Goal: Task Accomplishment & Management: Use online tool/utility

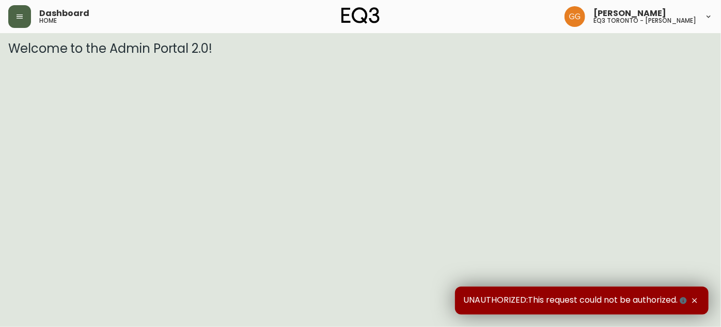
click at [10, 16] on button "button" at bounding box center [19, 16] width 23 height 23
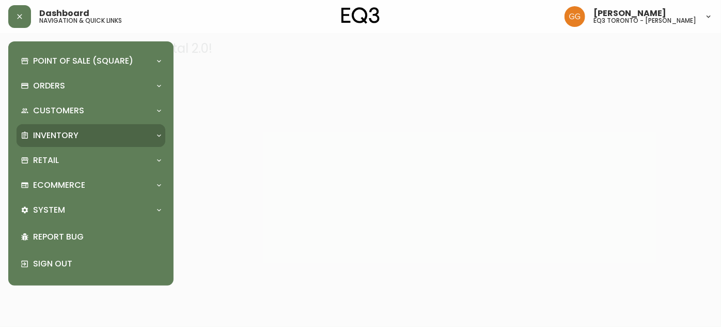
click at [59, 134] on p "Inventory" at bounding box center [55, 135] width 45 height 11
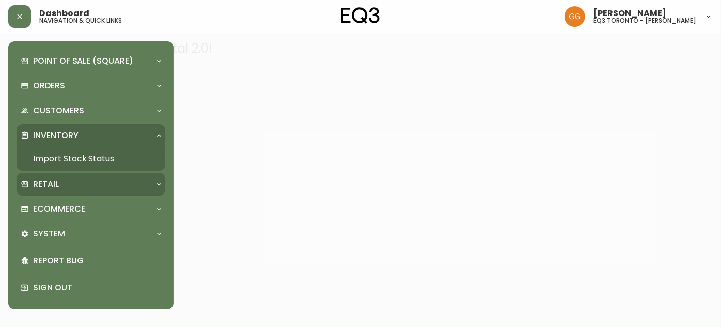
click at [66, 180] on div "Retail" at bounding box center [86, 183] width 130 height 11
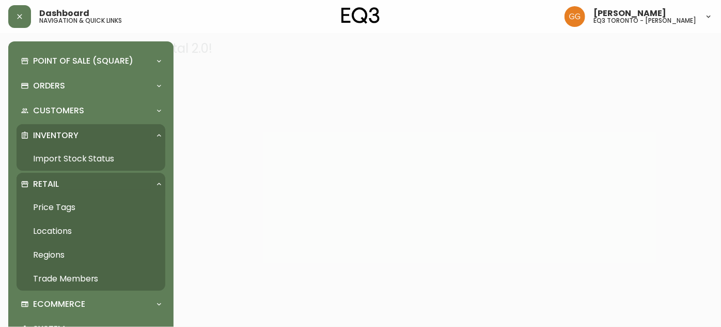
click at [59, 202] on link "Price Tags" at bounding box center [91, 207] width 149 height 24
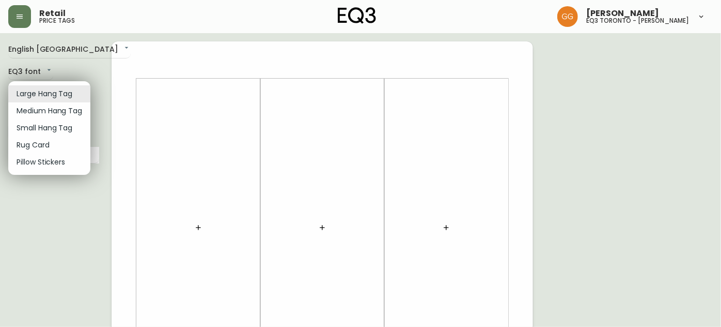
click at [67, 122] on li "Small Hang Tag" at bounding box center [49, 127] width 82 height 17
type input "small"
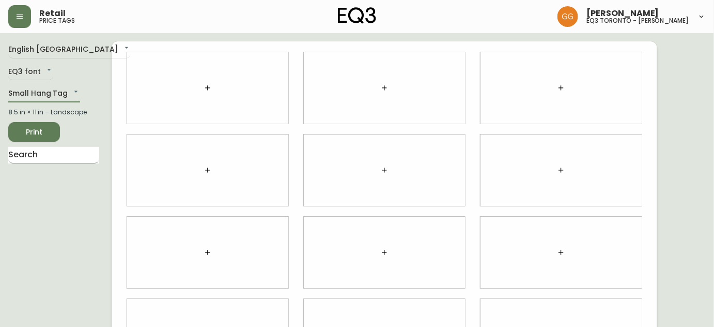
click at [56, 150] on input "text" at bounding box center [53, 155] width 91 height 17
type input "basel"
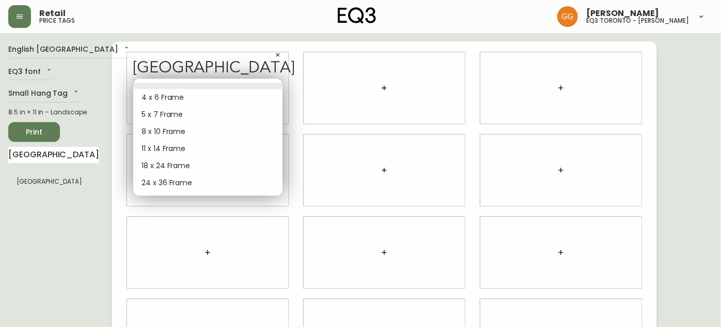
click at [201, 89] on body "Retail price tags Grabielle Graham eq3 toronto - hanna English Canada en_CA EQ3…" at bounding box center [360, 231] width 721 height 463
click at [183, 150] on li "11 x 14 Frame" at bounding box center [207, 148] width 149 height 17
type input "3"
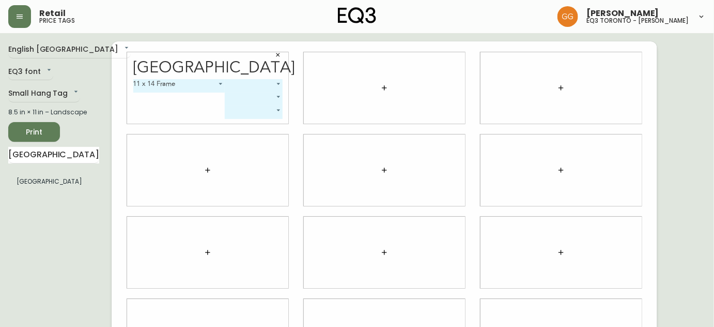
click at [249, 87] on body "Retail price tags Grabielle Graham eq3 toronto - hanna English Canada en_CA EQ3…" at bounding box center [357, 231] width 714 height 463
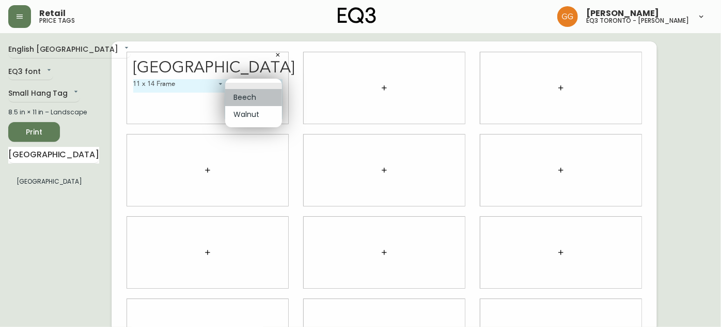
click at [257, 103] on li "Beech" at bounding box center [253, 97] width 57 height 17
type input "0"
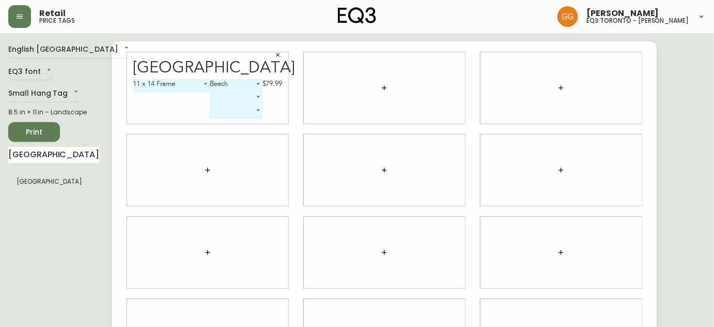
click at [389, 86] on button "button" at bounding box center [384, 88] width 21 height 21
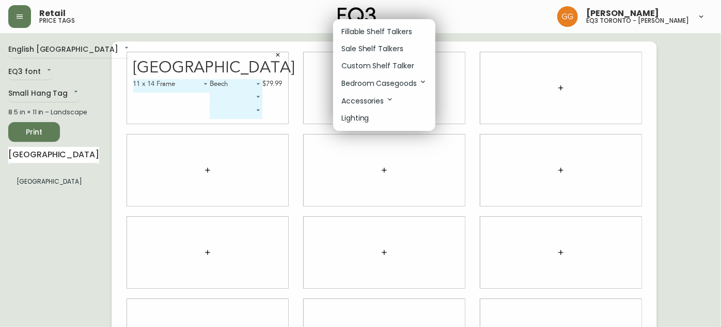
click at [394, 36] on p "Fillable Shelf Talkers" at bounding box center [377, 31] width 71 height 11
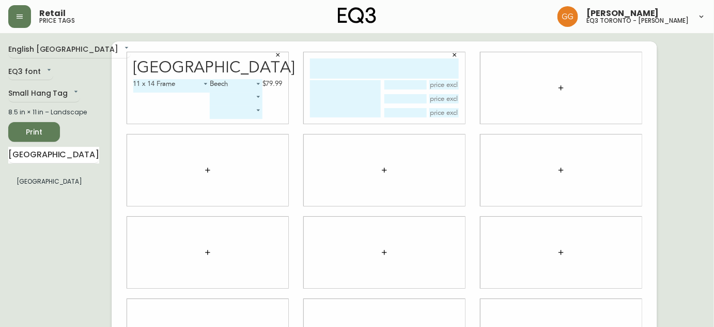
click at [377, 68] on input "text" at bounding box center [384, 68] width 149 height 20
type input "edge frame"
click at [332, 88] on textarea at bounding box center [345, 98] width 71 height 37
type textarea "5x7 Beech"
drag, startPoint x: 408, startPoint y: 63, endPoint x: 356, endPoint y: 59, distance: 52.9
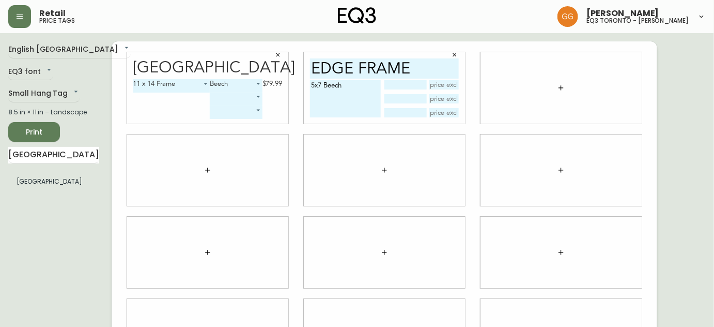
click at [371, 80] on div "edge frame 5x7 Beech" at bounding box center [384, 87] width 161 height 71
type input "edge"
click at [344, 86] on textarea "5x7 Beech" at bounding box center [345, 98] width 71 height 37
type textarea "5x7"
click at [453, 57] on icon "button" at bounding box center [455, 55] width 6 height 6
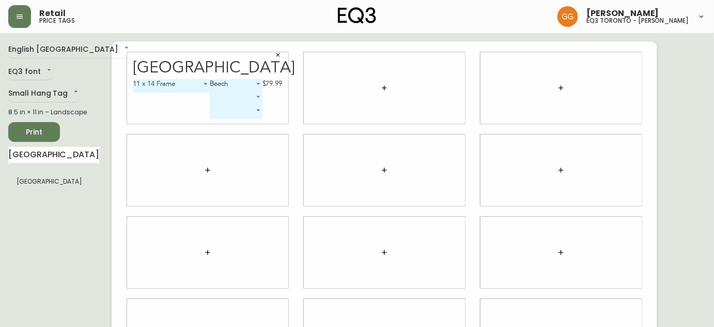
click at [381, 92] on button "button" at bounding box center [384, 88] width 21 height 21
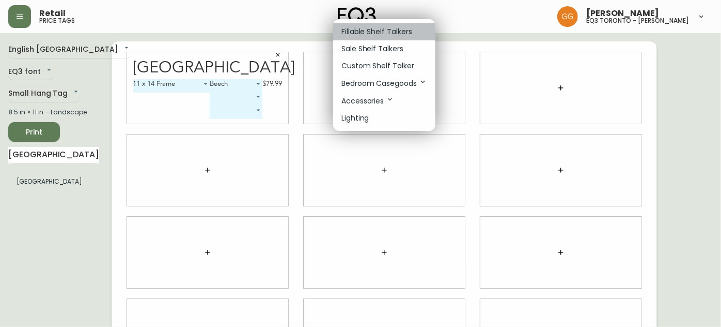
click at [380, 31] on p "Fillable Shelf Talkers" at bounding box center [377, 31] width 71 height 11
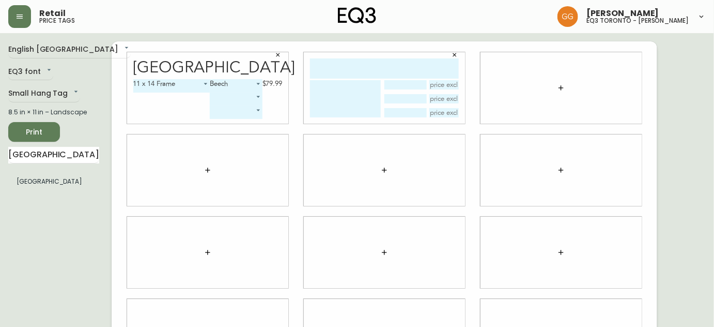
click at [455, 57] on icon "button" at bounding box center [455, 55] width 6 height 6
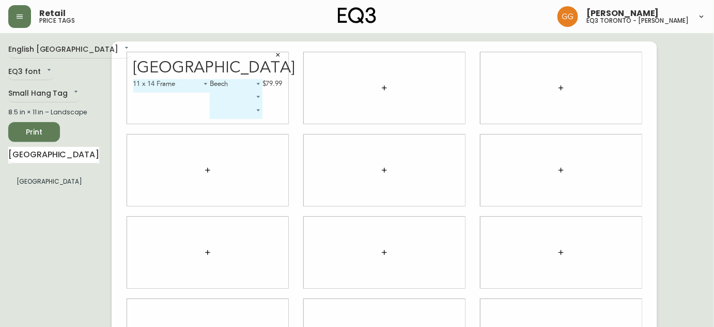
click at [381, 88] on icon "button" at bounding box center [384, 88] width 8 height 8
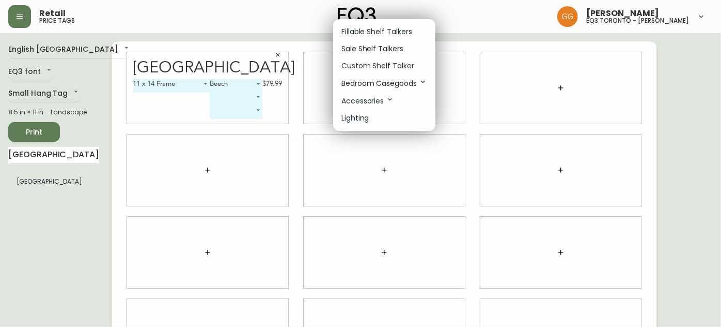
click at [374, 53] on p "Sale Shelf Talkers" at bounding box center [373, 48] width 62 height 11
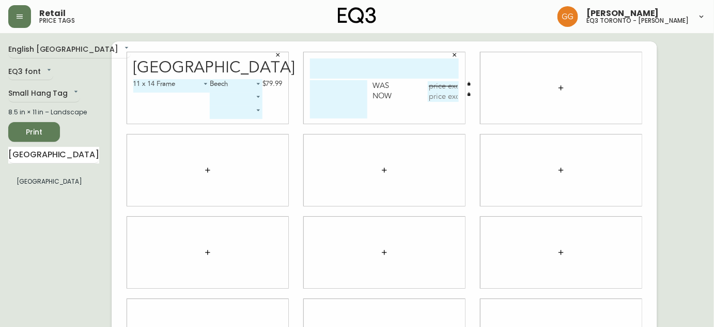
click at [390, 67] on input "text" at bounding box center [384, 68] width 149 height 20
type input "edge"
click at [342, 94] on textarea at bounding box center [338, 99] width 57 height 38
type textarea "5x7 Frame Beech"
click at [437, 83] on input "text" at bounding box center [443, 86] width 31 height 10
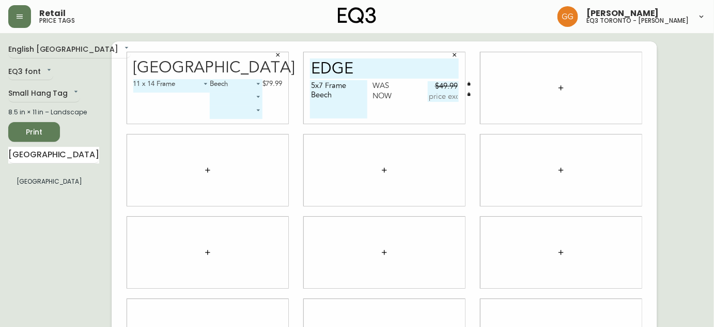
type input "$49.99"
click at [451, 94] on input "text" at bounding box center [443, 96] width 31 height 10
type input "$25"
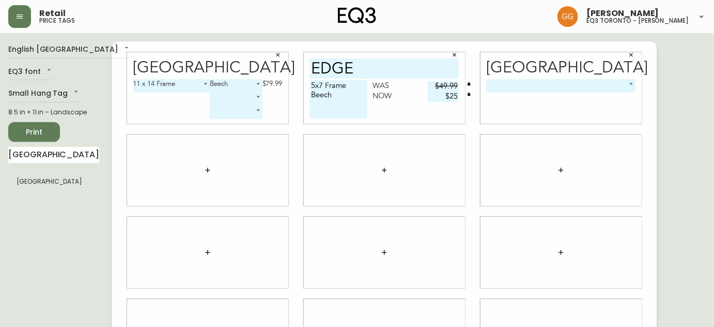
click at [549, 84] on body "Retail price tags Grabielle Graham eq3 toronto - hanna English Canada en_CA EQ3…" at bounding box center [357, 231] width 714 height 463
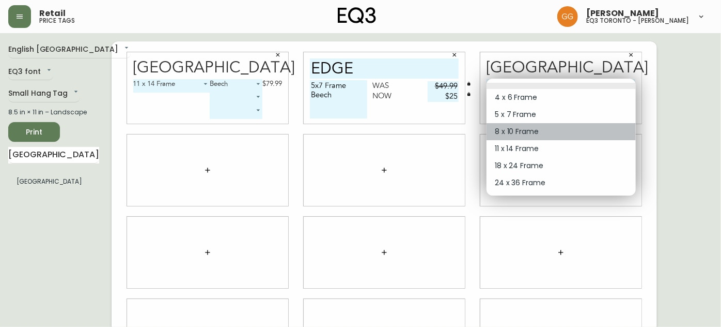
click at [533, 126] on li "8 x 10 Frame" at bounding box center [561, 131] width 149 height 17
type input "2"
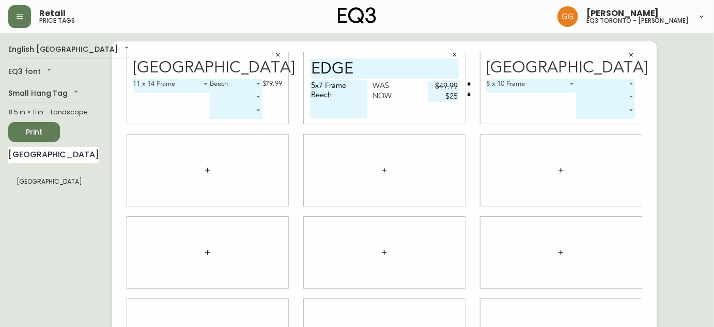
click at [591, 85] on body "Retail price tags Grabielle Graham eq3 toronto - hanna English Canada en_CA EQ3…" at bounding box center [357, 231] width 714 height 463
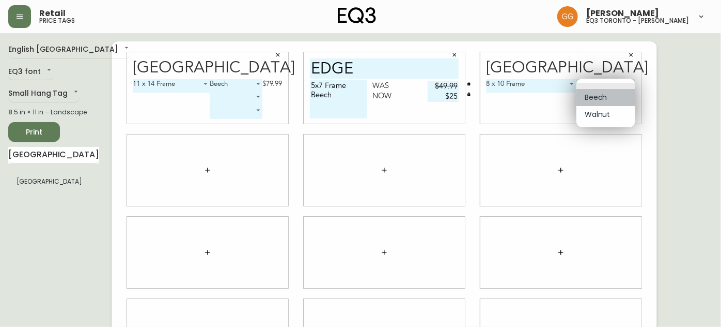
click at [592, 99] on li "Beech" at bounding box center [606, 97] width 59 height 17
type input "0"
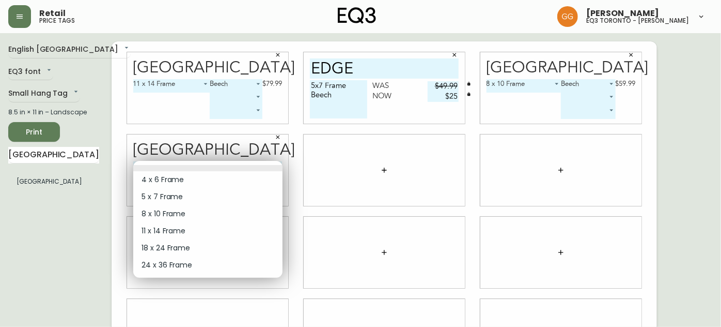
click at [160, 166] on body "Retail price tags Grabielle Graham eq3 toronto - hanna English Canada en_CA EQ3…" at bounding box center [360, 231] width 721 height 463
drag, startPoint x: 175, startPoint y: 210, endPoint x: 182, endPoint y: 208, distance: 8.2
click at [175, 211] on li "8 x 10 Frame" at bounding box center [207, 213] width 149 height 17
type input "2"
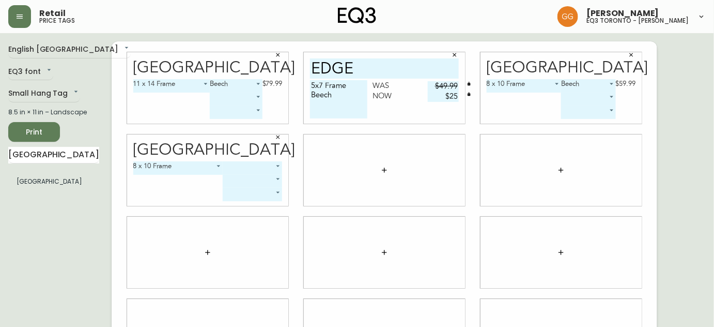
click at [237, 162] on body "Retail price tags Grabielle Graham eq3 toronto - hanna English Canada en_CA EQ3…" at bounding box center [357, 231] width 714 height 463
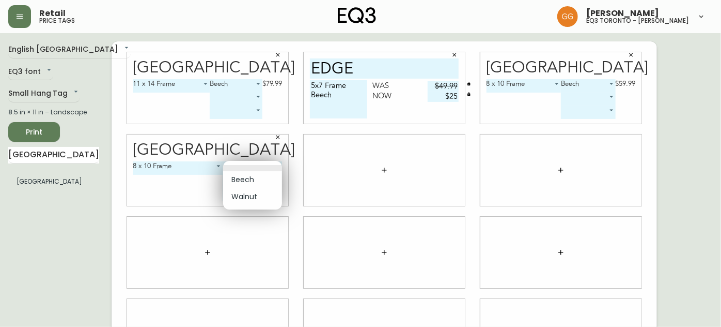
click at [250, 180] on li "Beech" at bounding box center [252, 179] width 59 height 17
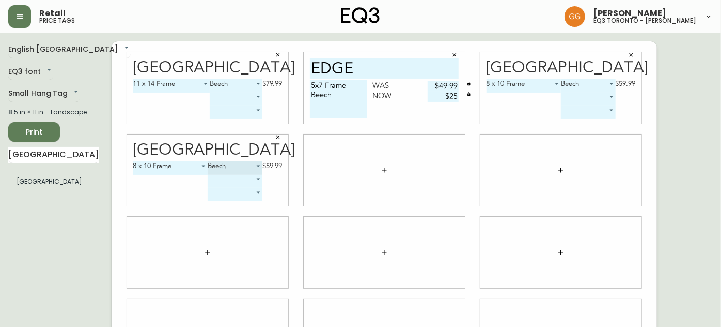
type input "0"
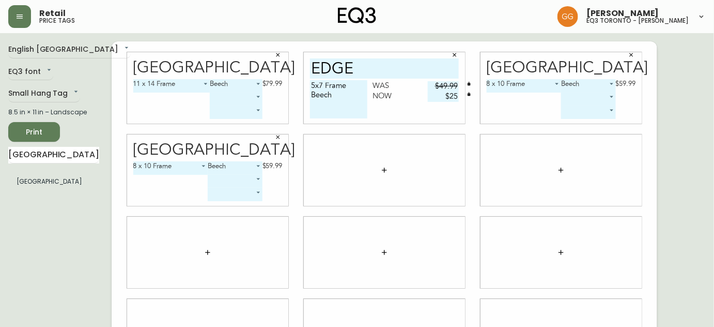
click at [347, 99] on textarea "5x7 Frame Beech" at bounding box center [338, 99] width 57 height 38
type textarea "5x7 Frame Natural"
click at [387, 166] on icon "button" at bounding box center [384, 170] width 8 height 8
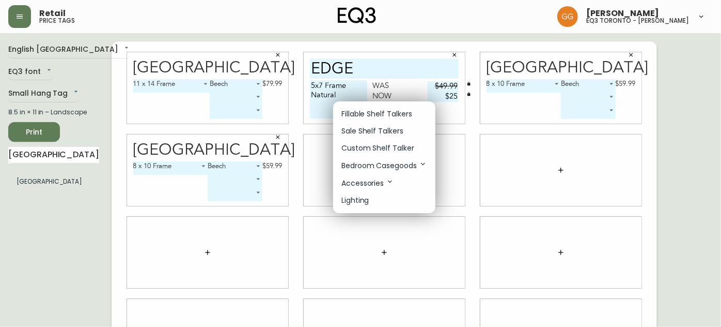
click at [364, 114] on p "Fillable Shelf Talkers" at bounding box center [377, 114] width 71 height 11
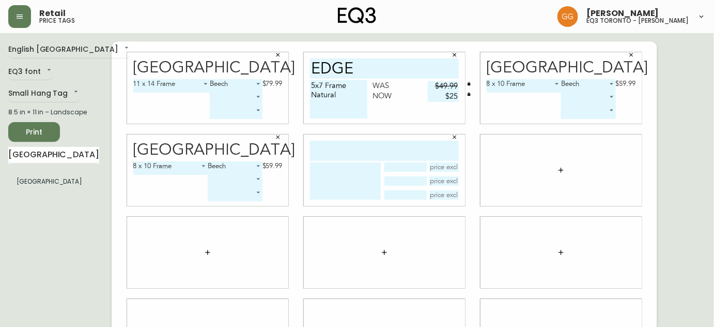
click at [379, 151] on input "text" at bounding box center [384, 151] width 149 height 20
click at [454, 137] on icon "button" at bounding box center [455, 137] width 4 height 4
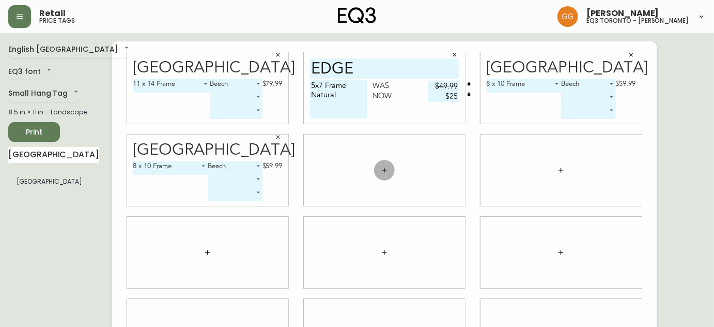
click at [387, 175] on button "button" at bounding box center [384, 170] width 21 height 21
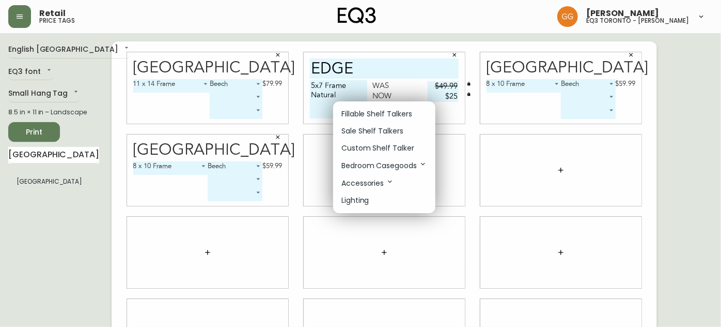
click at [376, 132] on p "Sale Shelf Talkers" at bounding box center [373, 131] width 62 height 11
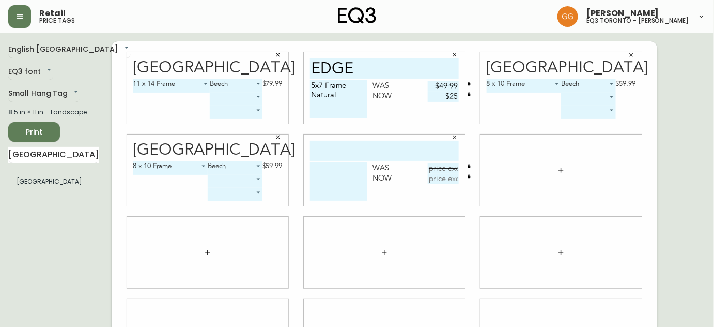
click at [366, 143] on input "text" at bounding box center [384, 151] width 149 height 20
type input "edge"
click at [339, 183] on textarea at bounding box center [338, 181] width 57 height 38
type textarea "8x10 Frame Natural"
click at [441, 165] on input "text" at bounding box center [443, 168] width 31 height 10
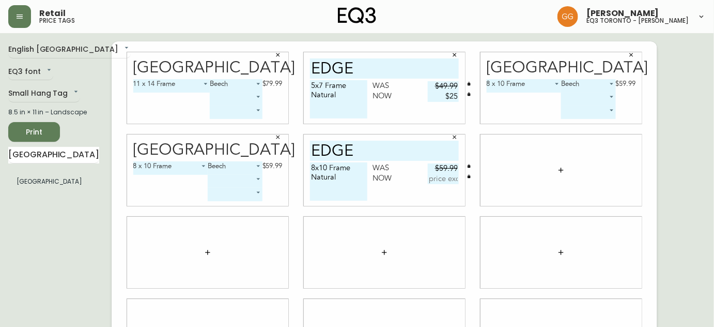
type input "$59.99"
click at [441, 183] on input "text" at bounding box center [443, 179] width 31 height 10
type input "$30"
click at [477, 205] on div at bounding box center [561, 170] width 177 height 82
click at [57, 151] on input "basel" at bounding box center [53, 155] width 91 height 17
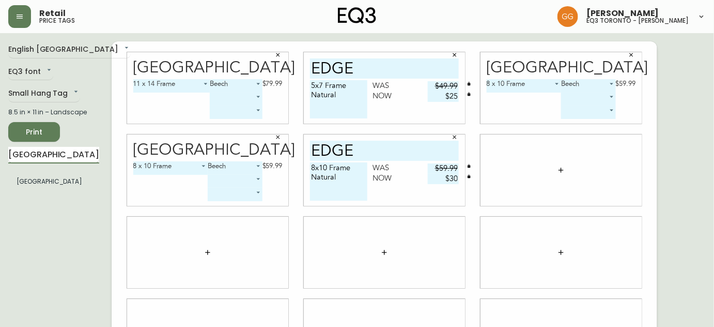
click at [57, 151] on input "basel" at bounding box center [53, 155] width 91 height 17
type input "scoop"
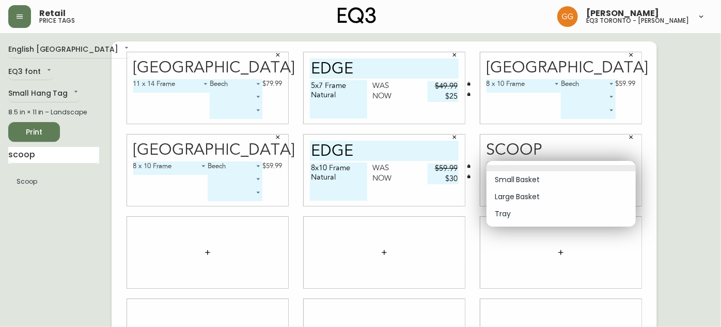
click at [517, 165] on body "Retail price tags Grabielle Graham eq3 toronto - hanna English Canada en_CA EQ3…" at bounding box center [360, 231] width 721 height 463
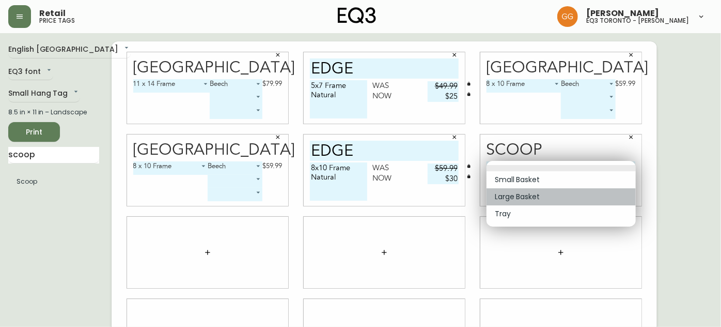
click at [518, 194] on li "Large Basket" at bounding box center [561, 196] width 149 height 17
type input "1"
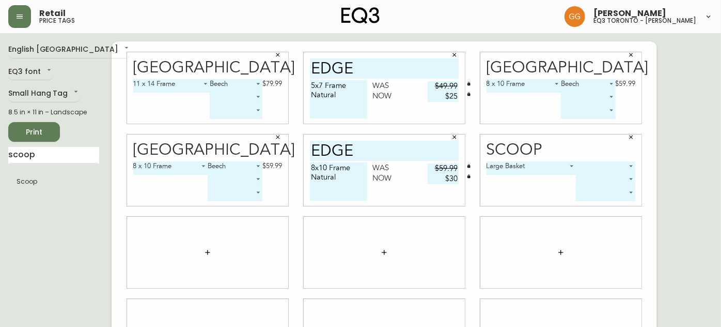
click at [604, 163] on body "Retail price tags Grabielle Graham eq3 toronto - hanna English Canada en_CA EQ3…" at bounding box center [360, 231] width 721 height 463
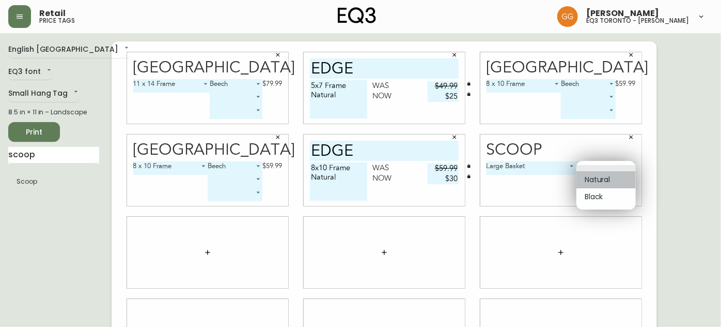
click at [606, 180] on li "Natural" at bounding box center [606, 179] width 59 height 17
type input "0"
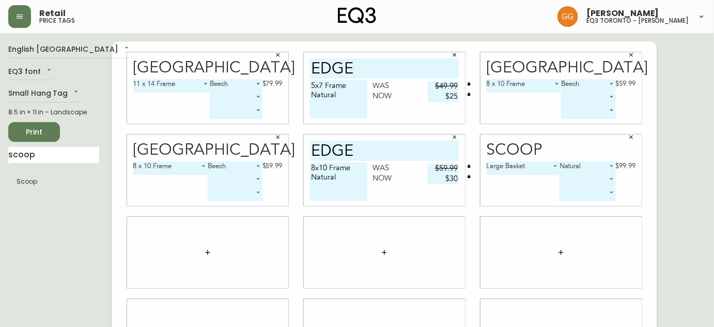
click at [401, 235] on div at bounding box center [384, 252] width 161 height 71
click at [36, 159] on input "scoop" at bounding box center [53, 155] width 91 height 17
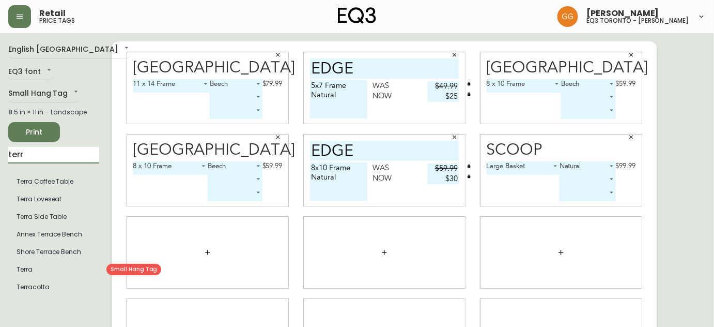
type input "terr"
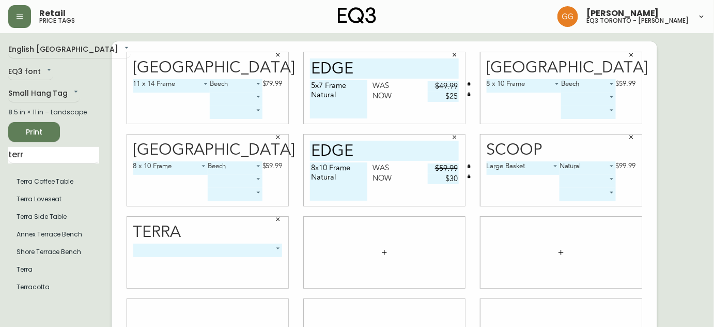
click at [179, 249] on body "Retail price tags Grabielle Graham eq3 toronto - hanna English Canada en_CA EQ3…" at bounding box center [357, 231] width 714 height 463
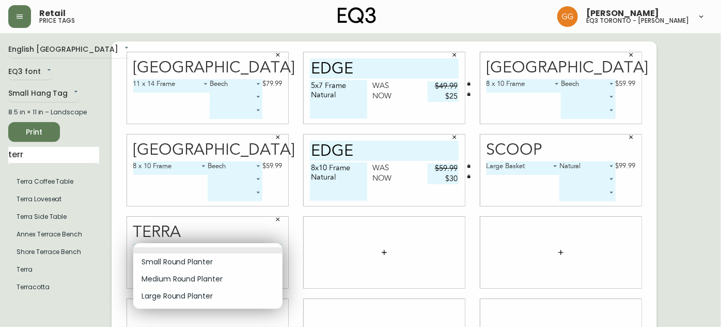
click at [178, 281] on li "Medium Round Planter" at bounding box center [207, 278] width 149 height 17
type input "1"
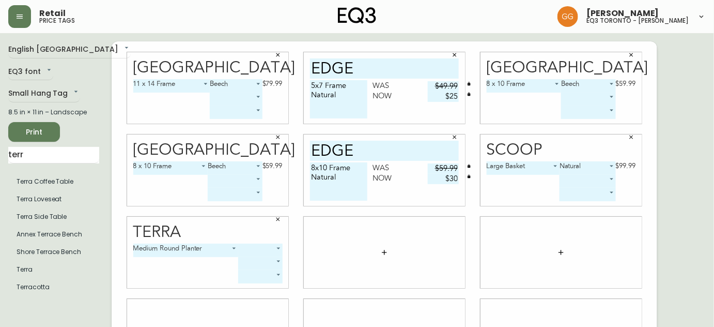
click at [265, 253] on body "Retail price tags Grabielle Graham eq3 toronto - hanna English Canada en_CA EQ3…" at bounding box center [357, 231] width 714 height 463
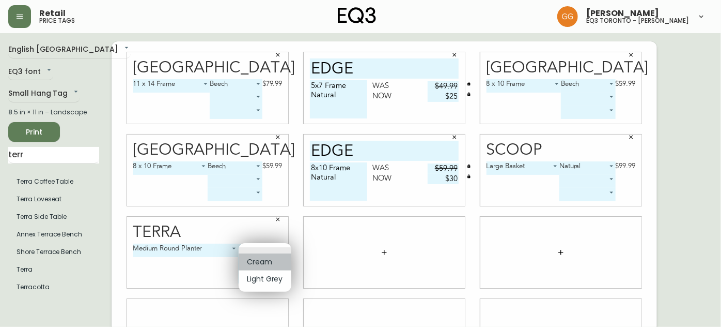
click at [270, 266] on li "Cream" at bounding box center [265, 261] width 53 height 17
type input "0"
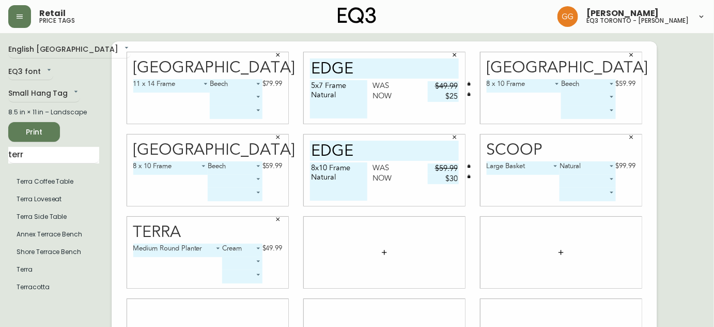
click at [308, 250] on div at bounding box center [384, 252] width 161 height 71
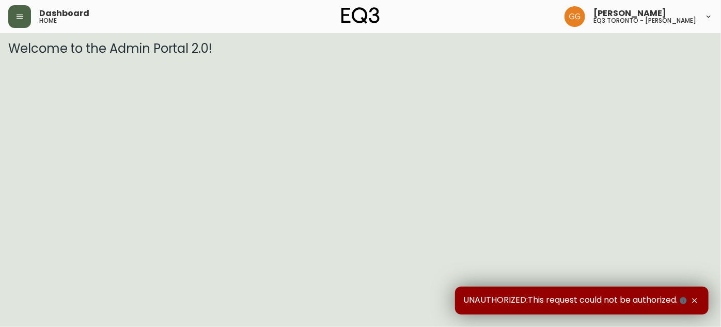
click at [19, 12] on icon "button" at bounding box center [20, 16] width 8 height 8
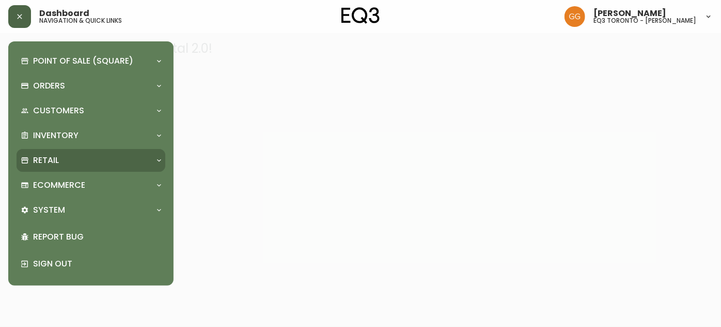
click at [55, 163] on p "Retail" at bounding box center [46, 160] width 26 height 11
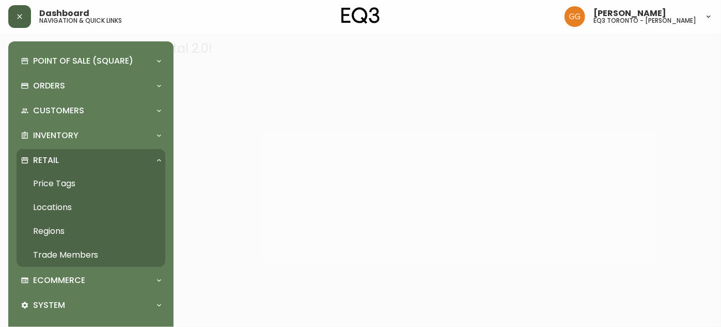
click at [60, 183] on link "Price Tags" at bounding box center [91, 184] width 149 height 24
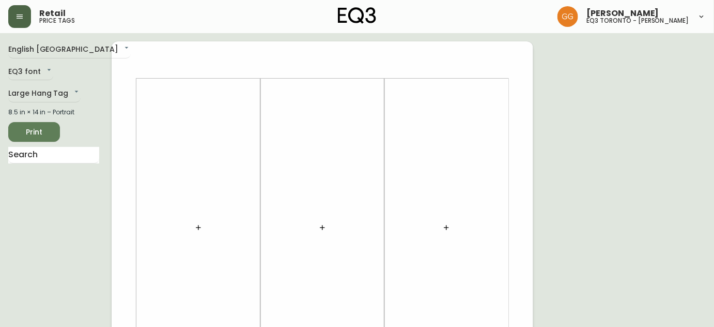
click at [23, 17] on icon "button" at bounding box center [20, 16] width 8 height 8
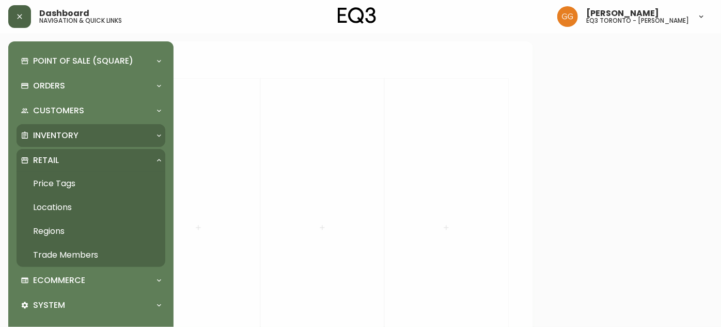
click at [62, 136] on p "Inventory" at bounding box center [55, 135] width 45 height 11
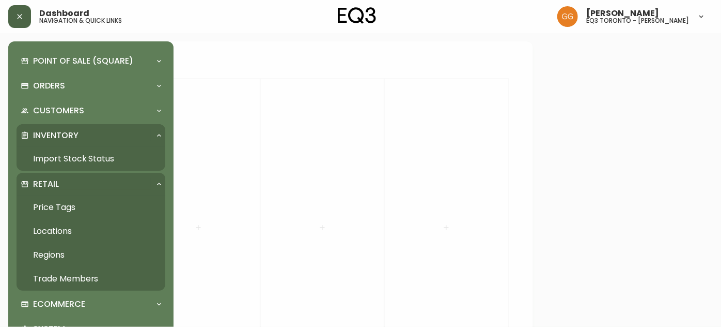
click at [62, 155] on link "Import Stock Status" at bounding box center [91, 159] width 149 height 24
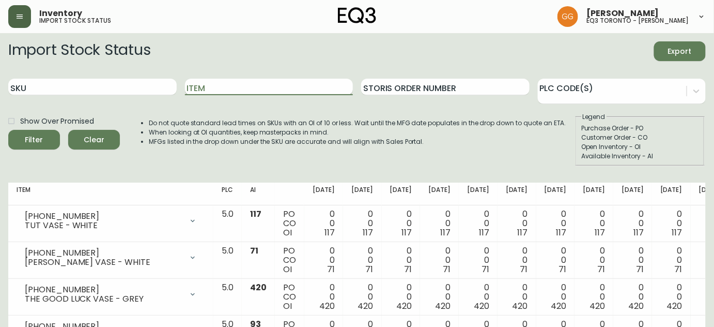
click at [207, 87] on input "Item" at bounding box center [269, 87] width 168 height 17
type input "WAVE"
click at [8, 130] on button "Filter" at bounding box center [34, 140] width 52 height 20
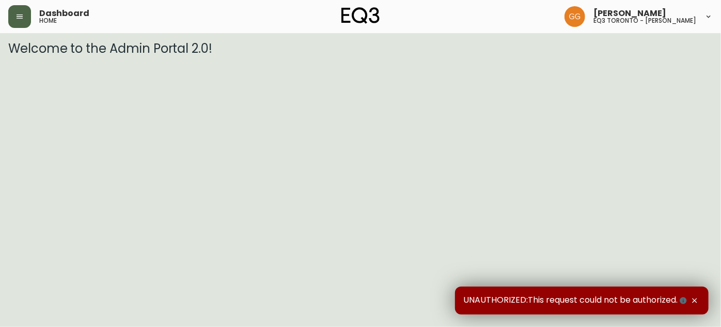
click at [24, 8] on button "button" at bounding box center [19, 16] width 23 height 23
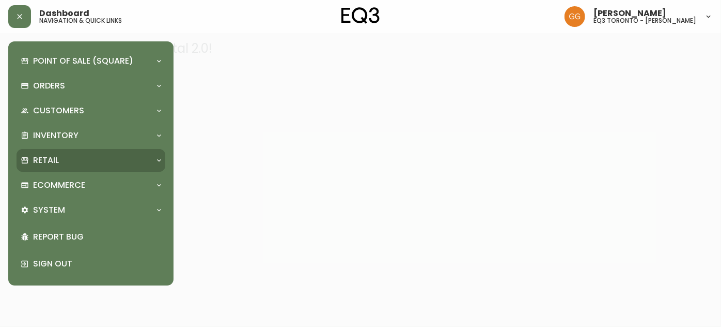
click at [42, 155] on p "Retail" at bounding box center [46, 160] width 26 height 11
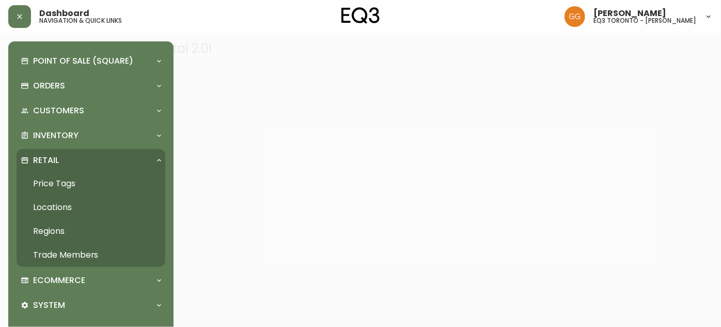
click at [58, 182] on link "Price Tags" at bounding box center [91, 184] width 149 height 24
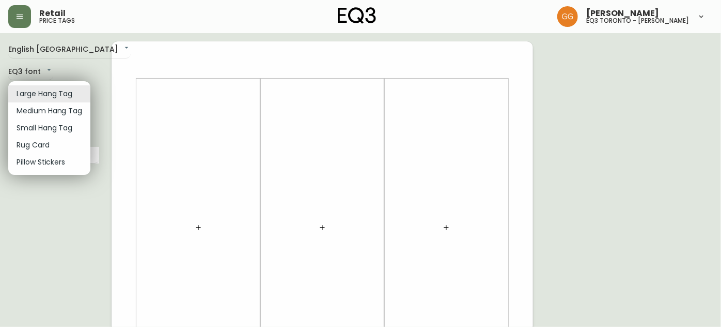
click at [54, 123] on li "Small Hang Tag" at bounding box center [49, 127] width 82 height 17
type input "small"
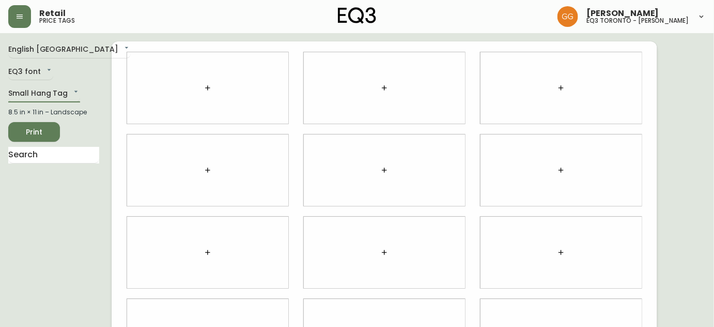
click at [201, 90] on button "button" at bounding box center [207, 88] width 21 height 21
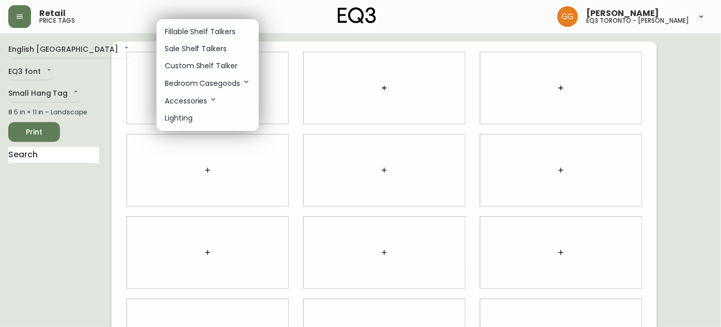
click at [192, 27] on p "Fillable Shelf Talkers" at bounding box center [200, 31] width 71 height 11
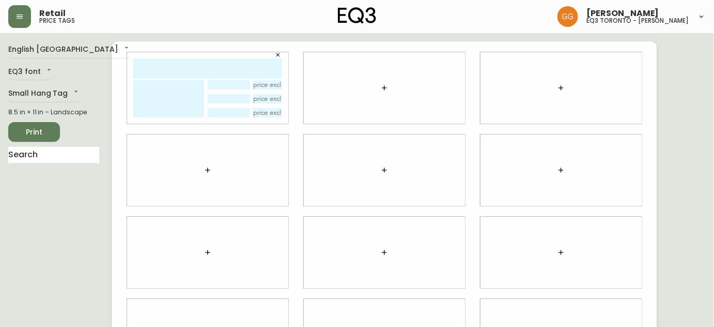
click at [199, 74] on input "text" at bounding box center [207, 68] width 149 height 20
type input "[GEOGRAPHIC_DATA]"
click at [383, 93] on button "button" at bounding box center [384, 88] width 21 height 21
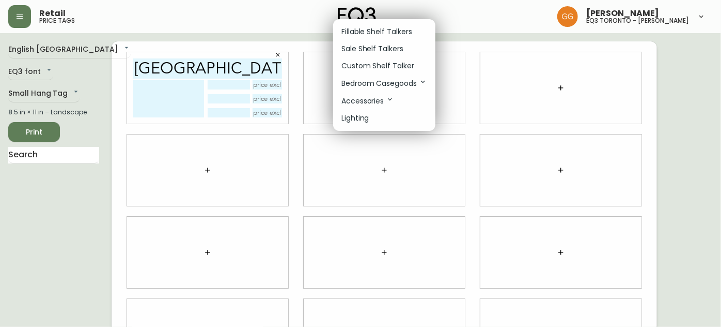
click at [380, 33] on p "Fillable Shelf Talkers" at bounding box center [377, 31] width 71 height 11
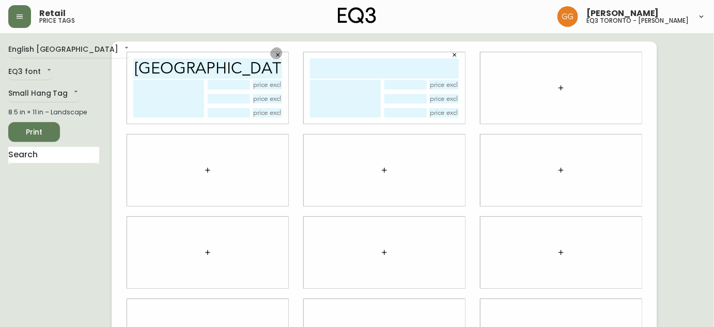
click at [273, 54] on button "button" at bounding box center [278, 55] width 16 height 16
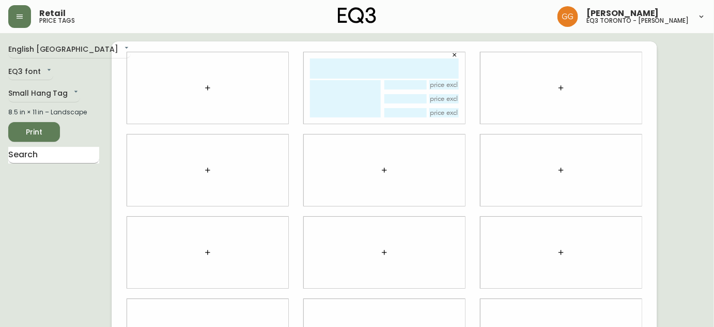
click at [33, 150] on input "text" at bounding box center [53, 155] width 91 height 17
type input "[GEOGRAPHIC_DATA]"
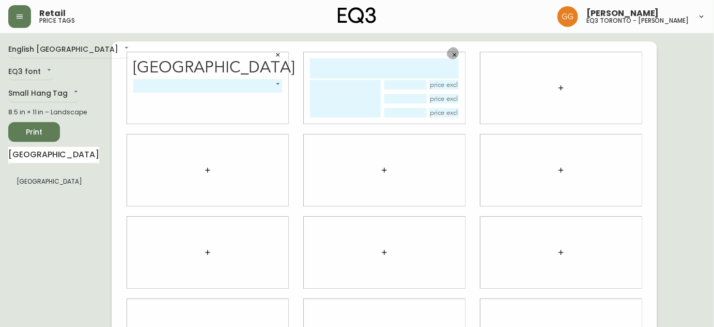
click at [460, 53] on button "button" at bounding box center [455, 55] width 16 height 16
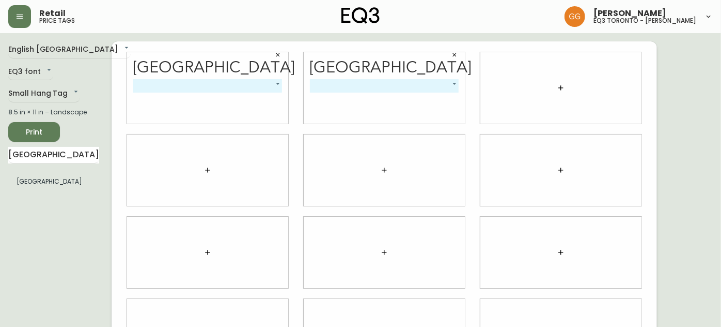
click at [159, 84] on body "Retail price tags [PERSON_NAME] eq3 [GEOGRAPHIC_DATA] - [PERSON_NAME] English […" at bounding box center [360, 231] width 721 height 463
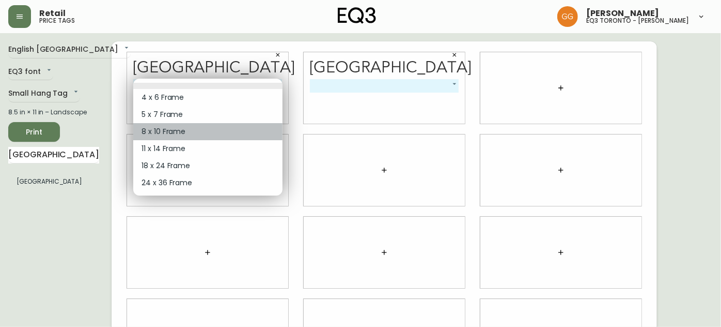
click at [164, 133] on li "8 x 10 Frame" at bounding box center [207, 131] width 149 height 17
type input "2"
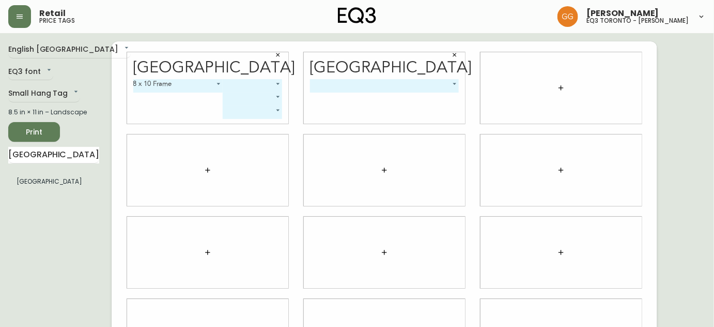
click at [243, 85] on body "Retail price tags [PERSON_NAME] eq3 [GEOGRAPHIC_DATA] - [PERSON_NAME] English […" at bounding box center [357, 231] width 714 height 463
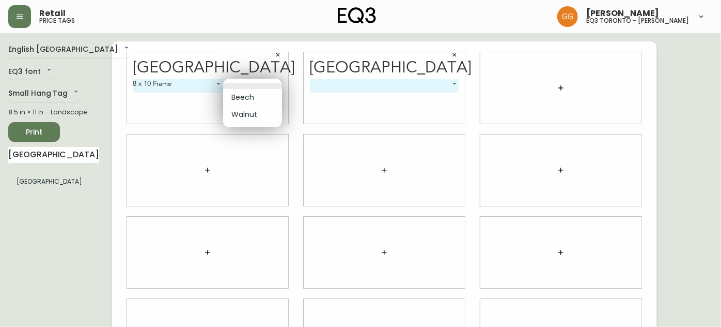
click at [249, 99] on li "Beech" at bounding box center [252, 97] width 59 height 17
type input "0"
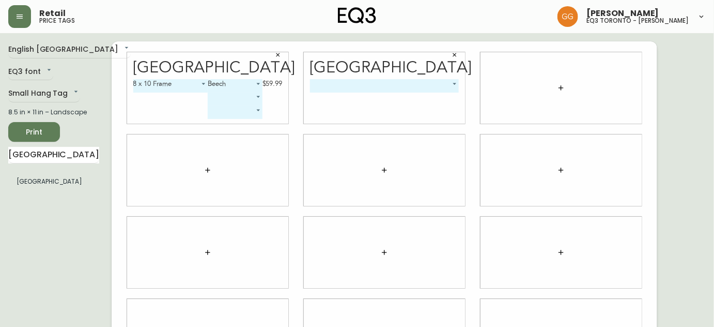
click at [455, 54] on icon "button" at bounding box center [455, 55] width 6 height 6
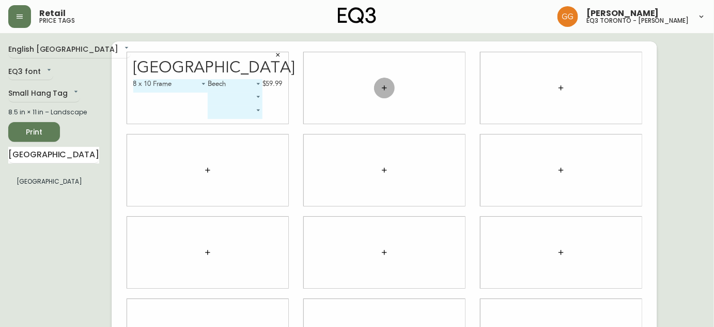
click at [388, 89] on icon "button" at bounding box center [384, 88] width 8 height 8
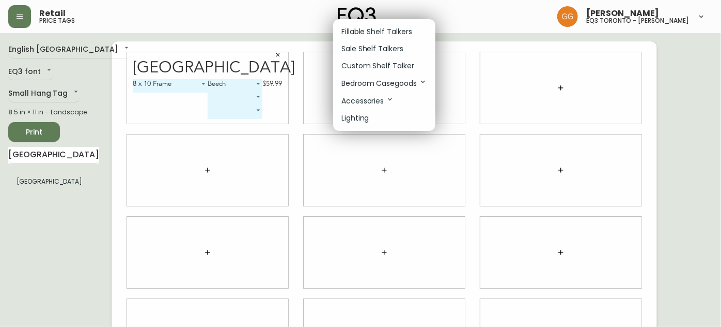
click at [371, 49] on p "Sale Shelf Talkers" at bounding box center [373, 48] width 62 height 11
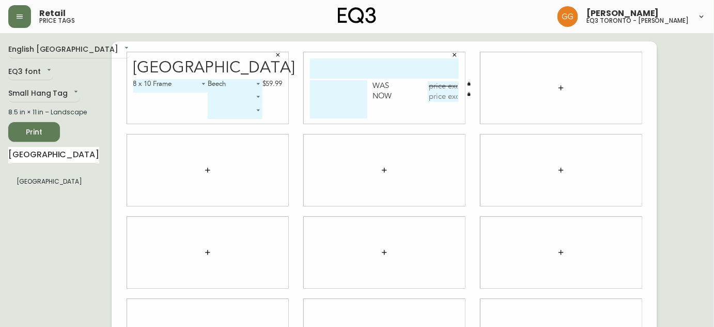
click at [371, 60] on input "text" at bounding box center [384, 68] width 149 height 20
type input "EDGE"
click at [329, 96] on textarea at bounding box center [338, 99] width 57 height 38
click at [365, 69] on input "EDGE" at bounding box center [384, 68] width 149 height 20
click at [320, 87] on textarea at bounding box center [338, 99] width 57 height 38
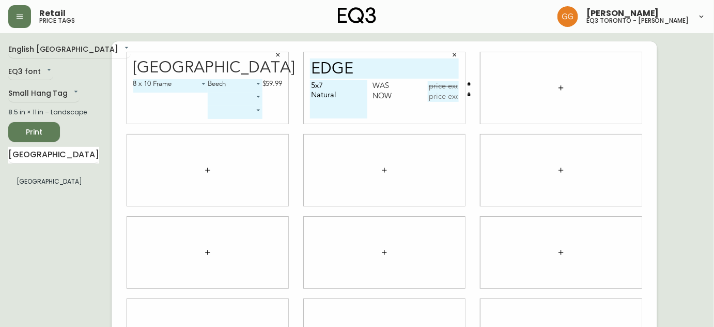
type textarea "5x7 Natural"
click at [566, 90] on button "button" at bounding box center [561, 88] width 21 height 21
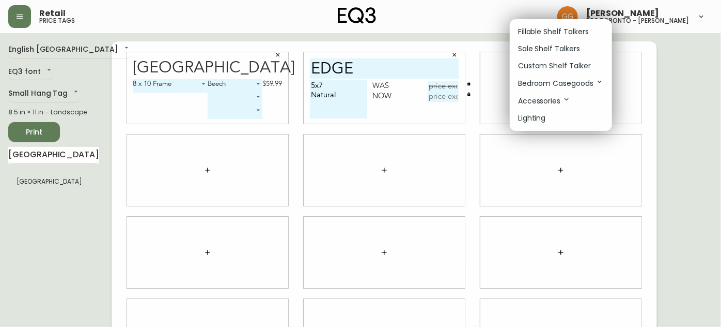
click at [562, 29] on p "Fillable Shelf Talkers" at bounding box center [553, 31] width 71 height 11
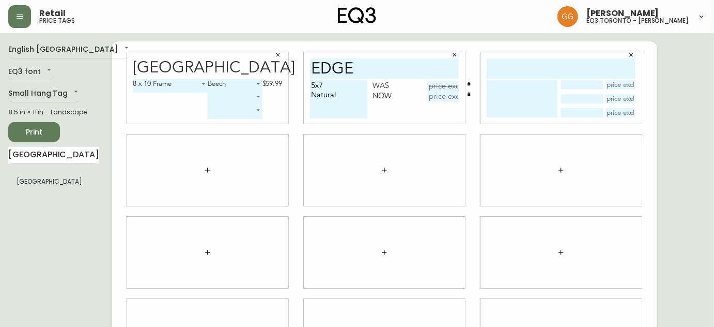
click at [558, 61] on input "text" at bounding box center [561, 68] width 149 height 20
type input "edge"
click at [507, 89] on textarea at bounding box center [522, 98] width 71 height 37
type textarea "8"
click at [339, 83] on textarea "5x7 Natural" at bounding box center [338, 99] width 57 height 38
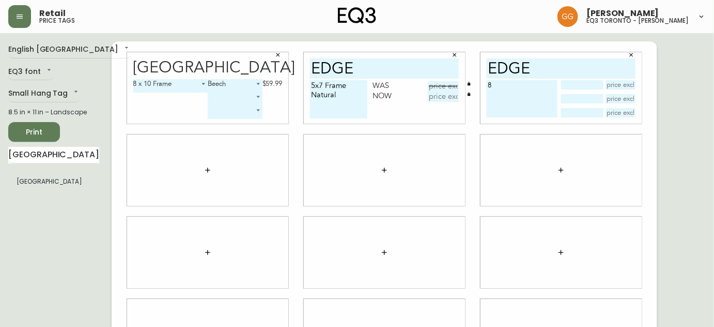
type textarea "5x7 Frame Natural"
click at [535, 87] on textarea "8" at bounding box center [522, 98] width 71 height 37
type textarea "8x10 Frame Natural"
click at [438, 84] on input "text" at bounding box center [443, 86] width 31 height 10
type input "$49.99"
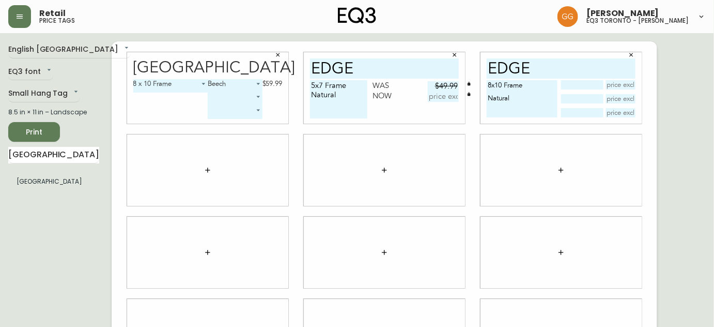
click at [442, 99] on input "text" at bounding box center [443, 96] width 31 height 10
type input "$25"
click at [631, 57] on icon "button" at bounding box center [631, 55] width 6 height 6
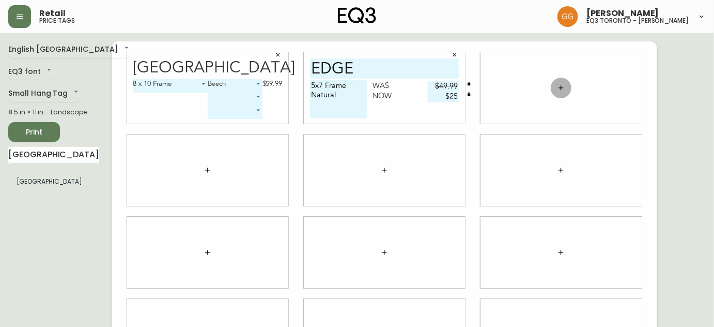
click at [559, 88] on icon "button" at bounding box center [561, 88] width 8 height 8
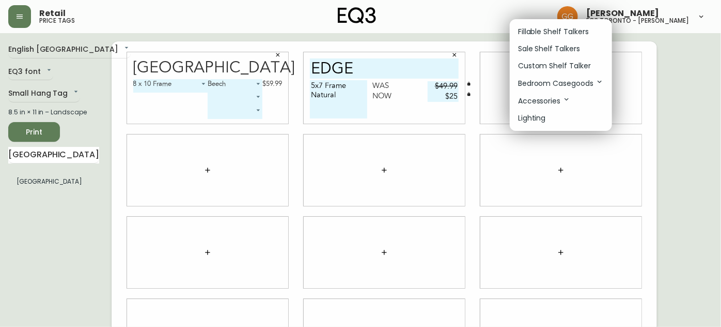
click at [571, 47] on p "Sale Shelf Talkers" at bounding box center [549, 48] width 62 height 11
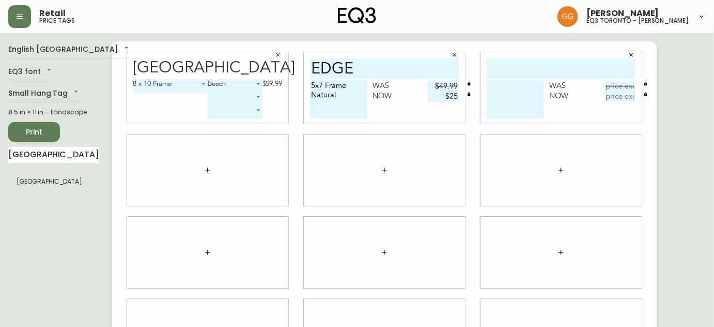
click at [565, 67] on input "text" at bounding box center [561, 68] width 149 height 20
type input "edge"
click at [510, 99] on textarea at bounding box center [515, 99] width 57 height 38
type textarea "8x10 Frame Natural"
click at [616, 87] on input "text" at bounding box center [620, 86] width 31 height 10
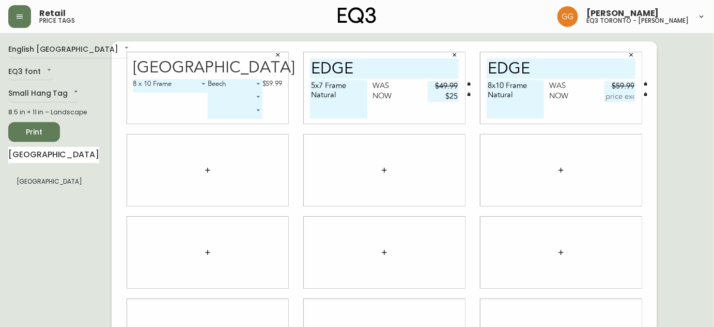
type input "$59.99"
click at [627, 96] on input "text" at bounding box center [620, 96] width 31 height 10
type input "$30"
click at [239, 180] on div at bounding box center [207, 169] width 161 height 71
click at [47, 158] on input "[GEOGRAPHIC_DATA]" at bounding box center [53, 155] width 91 height 17
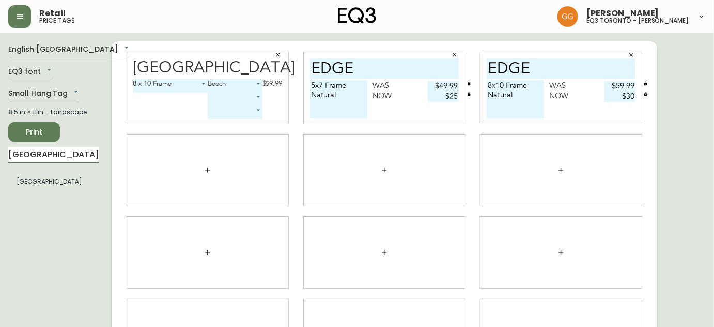
click at [47, 158] on input "[GEOGRAPHIC_DATA]" at bounding box center [53, 155] width 91 height 17
type input "scoop"
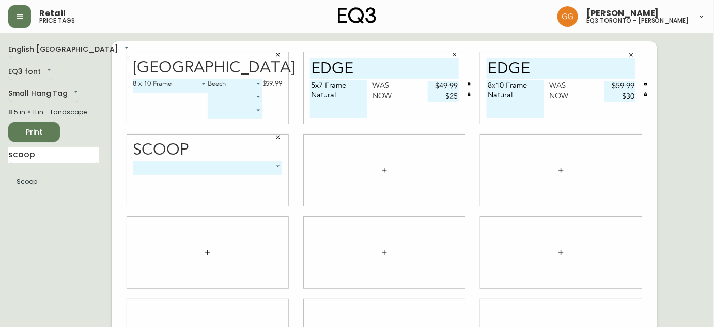
click at [170, 166] on body "Retail price tags [PERSON_NAME] eq3 [GEOGRAPHIC_DATA] - [PERSON_NAME] English C…" at bounding box center [357, 231] width 714 height 463
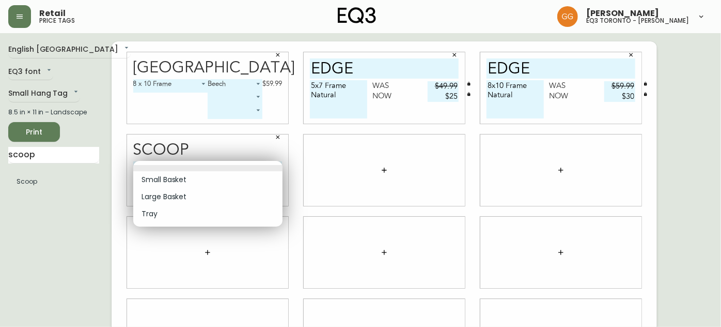
click at [171, 195] on li "Large Basket" at bounding box center [207, 196] width 149 height 17
type input "1"
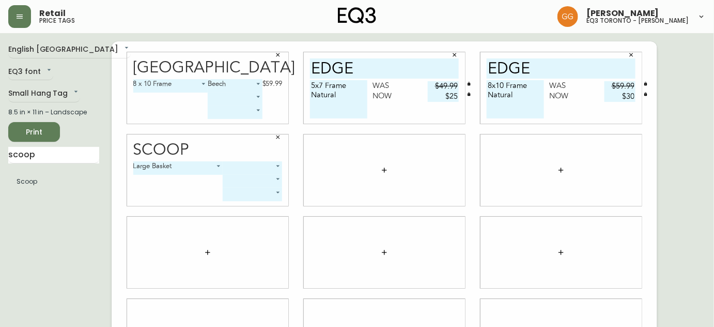
click at [238, 168] on body "Retail price tags [PERSON_NAME] eq3 toronto - [PERSON_NAME] English Canada en_C…" at bounding box center [357, 231] width 714 height 463
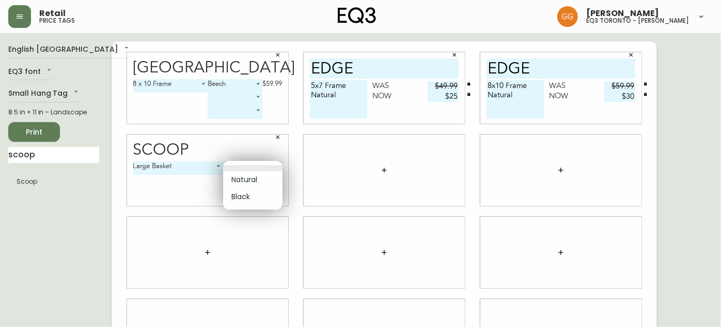
click at [243, 179] on li "Natural" at bounding box center [252, 179] width 59 height 17
type input "0"
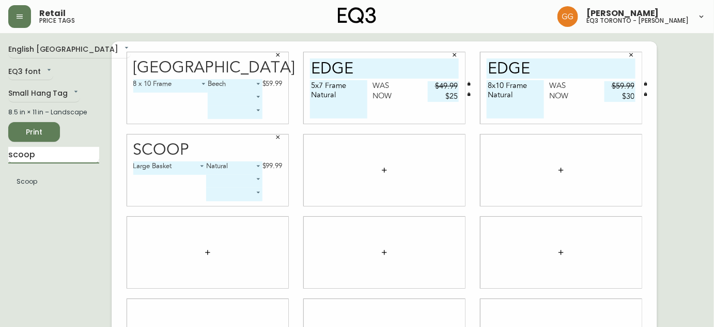
click at [51, 151] on input "scoop" at bounding box center [53, 155] width 91 height 17
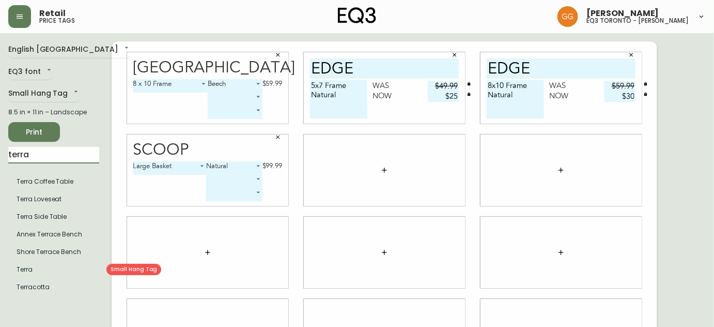
type input "terra"
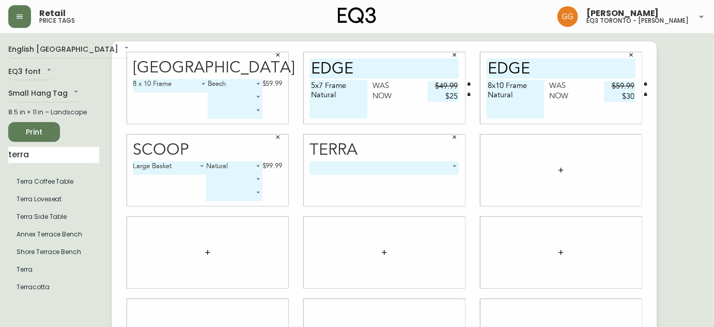
click at [354, 168] on body "Retail price tags [PERSON_NAME] eq3 toronto - [PERSON_NAME] English [GEOGRAPHIC…" at bounding box center [357, 231] width 714 height 463
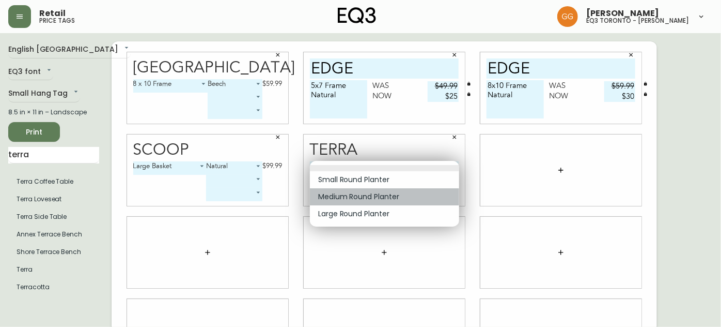
click at [349, 194] on li "Medium Round Planter" at bounding box center [384, 196] width 149 height 17
type input "1"
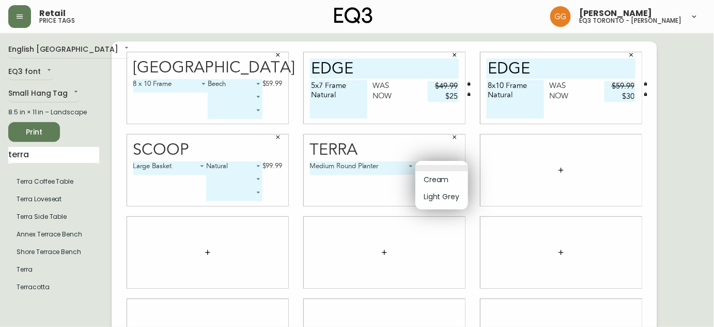
click at [427, 167] on body "Retail price tags [PERSON_NAME] eq3 toronto - [PERSON_NAME] English [GEOGRAPHIC…" at bounding box center [357, 231] width 714 height 463
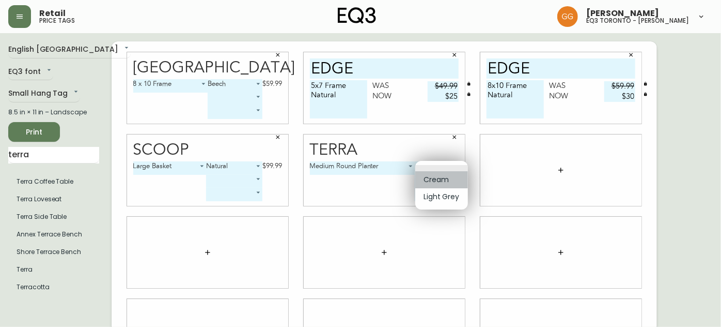
click at [433, 176] on li "Cream" at bounding box center [441, 179] width 53 height 17
type input "0"
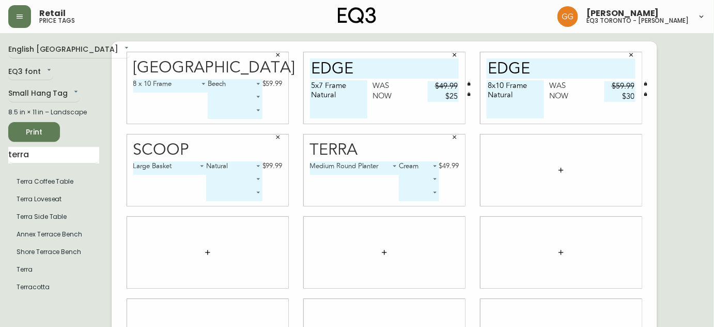
click at [564, 170] on icon "button" at bounding box center [561, 170] width 8 height 8
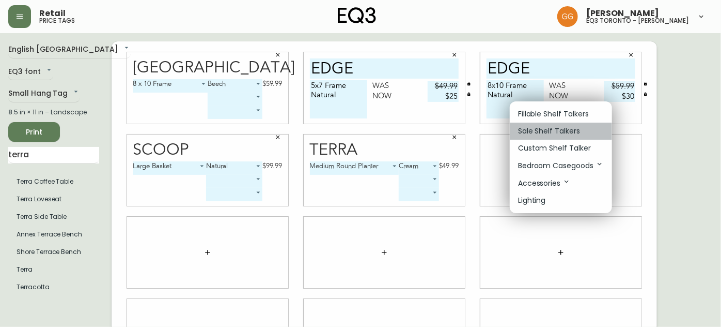
click at [552, 127] on p "Sale Shelf Talkers" at bounding box center [549, 131] width 62 height 11
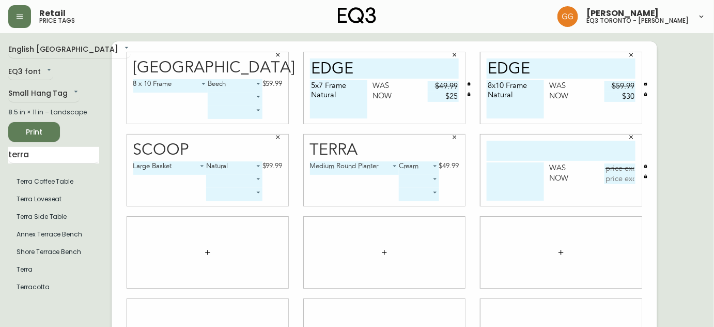
click at [554, 149] on input "text" at bounding box center [561, 151] width 149 height 20
type input "edge"
click at [501, 179] on textarea at bounding box center [515, 181] width 57 height 38
type textarea "5x7 Natural"
click at [621, 167] on input "text" at bounding box center [620, 168] width 31 height 10
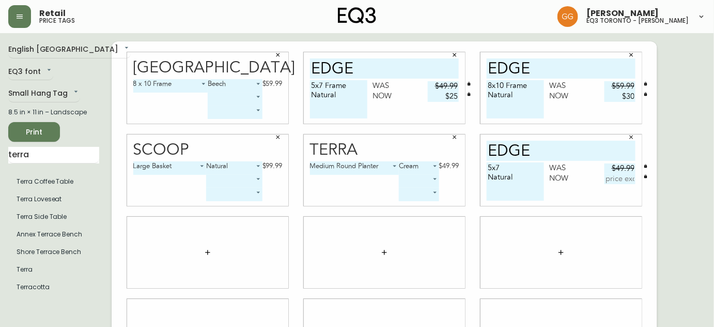
type input "$49.99"
click at [622, 183] on input "text" at bounding box center [620, 179] width 31 height 10
type input "$25"
click at [195, 249] on div at bounding box center [207, 252] width 161 height 71
click at [206, 257] on button "button" at bounding box center [207, 252] width 21 height 21
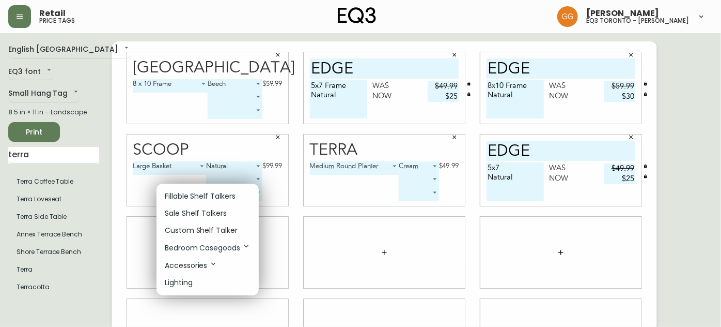
click at [216, 216] on p "Sale Shelf Talkers" at bounding box center [196, 213] width 62 height 11
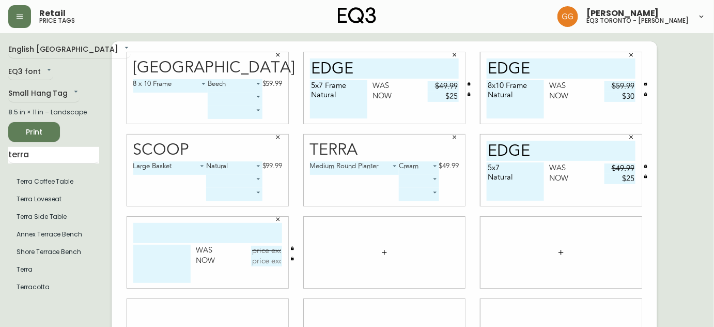
click at [236, 234] on input "text" at bounding box center [207, 233] width 149 height 20
type input "edge"
click at [513, 162] on div "edge 5x7 Natural Was $49.99 Now $25" at bounding box center [561, 169] width 161 height 71
click at [512, 170] on textarea "5x7 Natural" at bounding box center [515, 181] width 57 height 38
type textarea "5x7 Frame Natural"
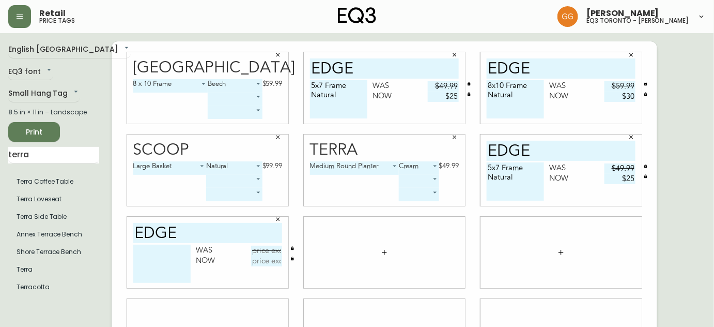
click at [174, 255] on textarea at bounding box center [161, 263] width 57 height 38
type textarea "8x10 Frame Natural, White & Black"
click at [278, 248] on input "text" at bounding box center [266, 250] width 31 height 10
type input "$59.99"
click at [273, 263] on input "text" at bounding box center [266, 261] width 31 height 10
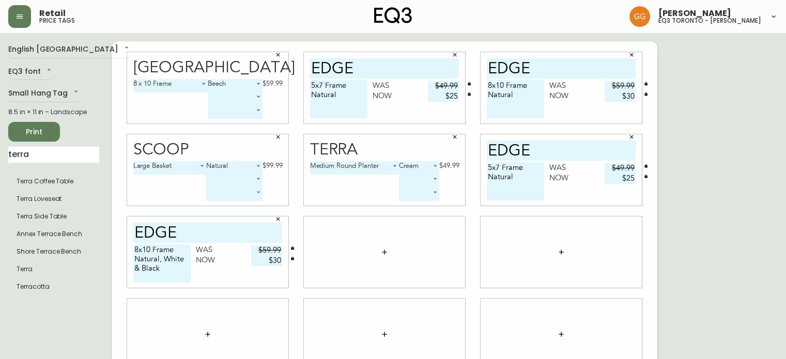
type input "$30"
click at [387, 249] on icon "button" at bounding box center [384, 252] width 8 height 8
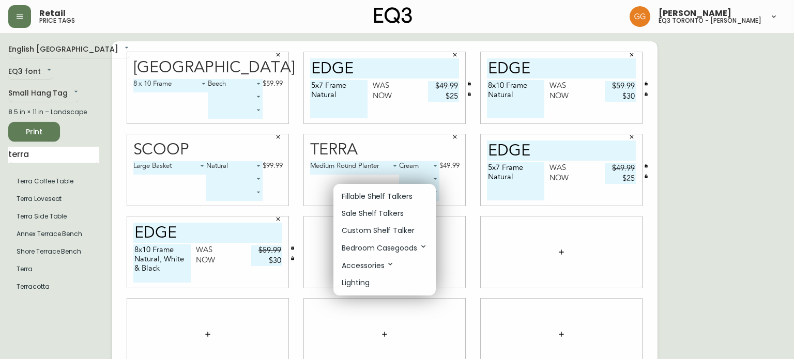
click at [377, 209] on p "Sale Shelf Talkers" at bounding box center [373, 213] width 62 height 11
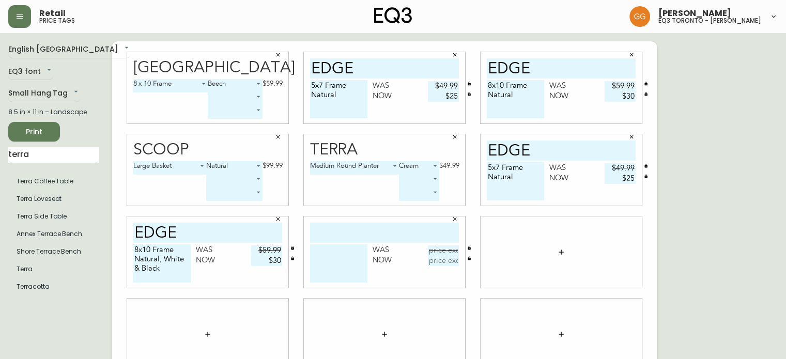
click at [376, 235] on input "text" at bounding box center [384, 233] width 149 height 20
type input "EDGE"
click at [345, 249] on textarea at bounding box center [338, 263] width 57 height 38
type textarea "11X14 Frame Natural, White & Black"
click at [446, 248] on input "text" at bounding box center [443, 250] width 31 height 10
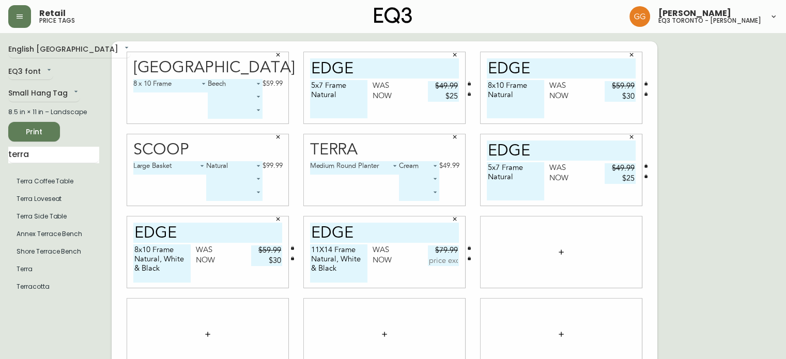
type input "$79.99"
click at [438, 259] on input "text" at bounding box center [443, 261] width 31 height 10
type input "$40"
click at [398, 301] on div at bounding box center [384, 334] width 161 height 71
click at [529, 258] on div at bounding box center [561, 252] width 161 height 71
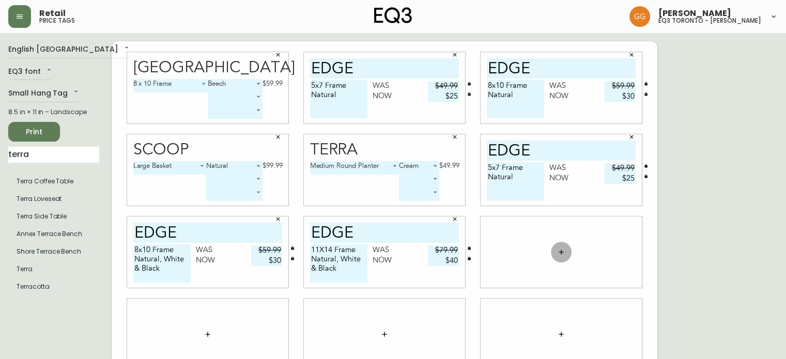
click at [561, 250] on icon "button" at bounding box center [561, 252] width 5 height 5
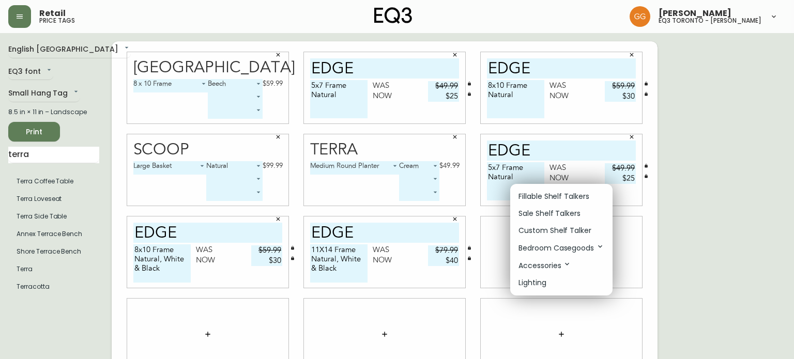
click at [488, 255] on div at bounding box center [397, 179] width 794 height 359
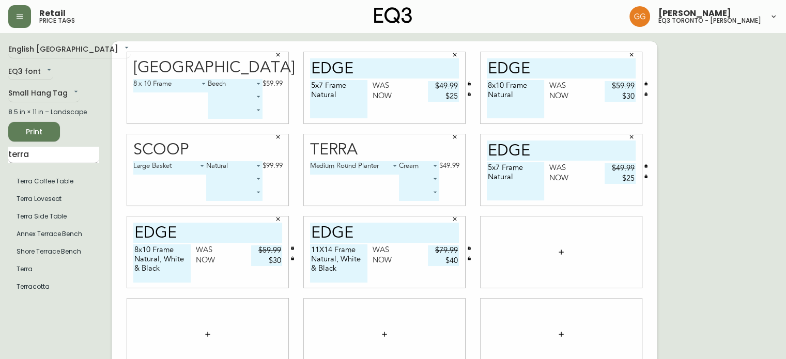
click at [56, 161] on input "terra" at bounding box center [53, 155] width 91 height 17
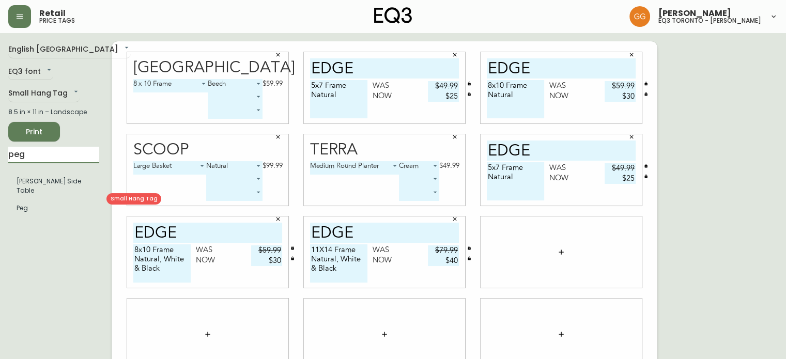
type input "peg"
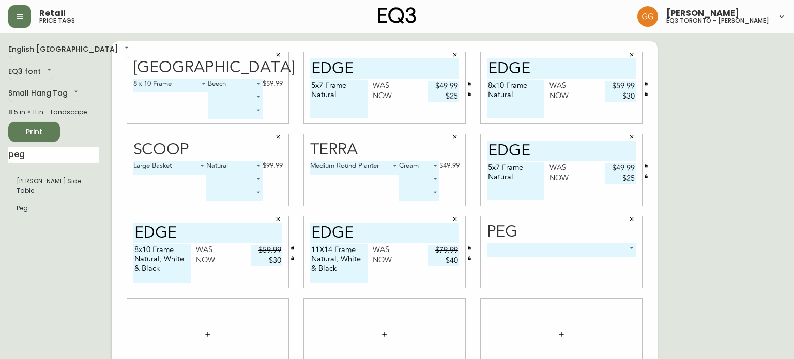
click at [536, 254] on body "Retail price tags [PERSON_NAME] eq3 [GEOGRAPHIC_DATA] - [PERSON_NAME] English […" at bounding box center [397, 231] width 794 height 463
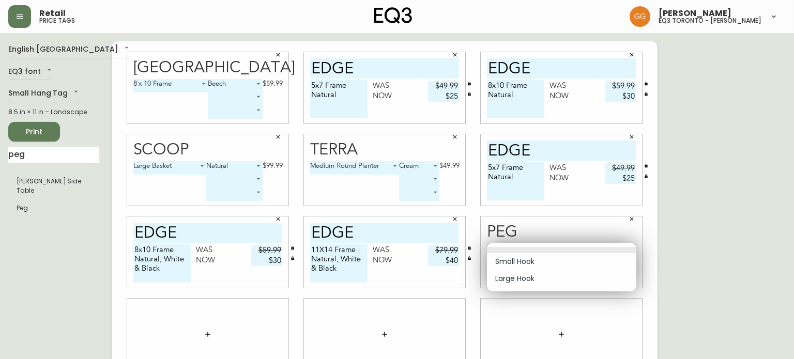
click at [513, 263] on li "Small Hook" at bounding box center [561, 261] width 149 height 17
type input "0"
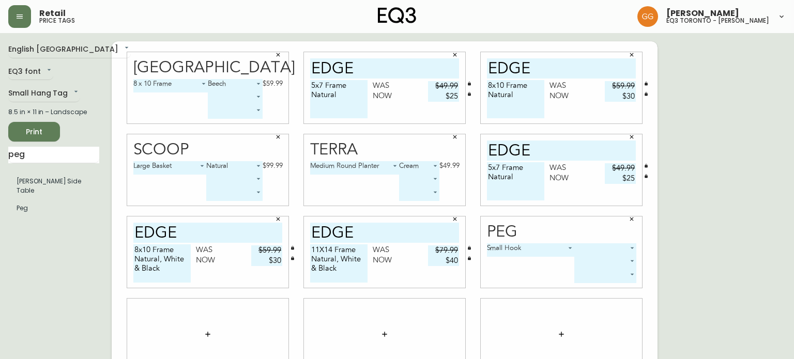
click at [604, 253] on body "Retail price tags [PERSON_NAME] eq3 [GEOGRAPHIC_DATA] - [PERSON_NAME] English […" at bounding box center [397, 231] width 794 height 463
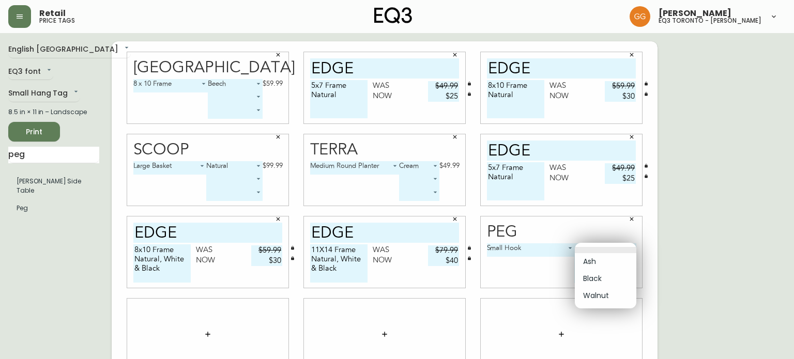
click at [593, 266] on li "Ash" at bounding box center [605, 261] width 61 height 17
type input "0"
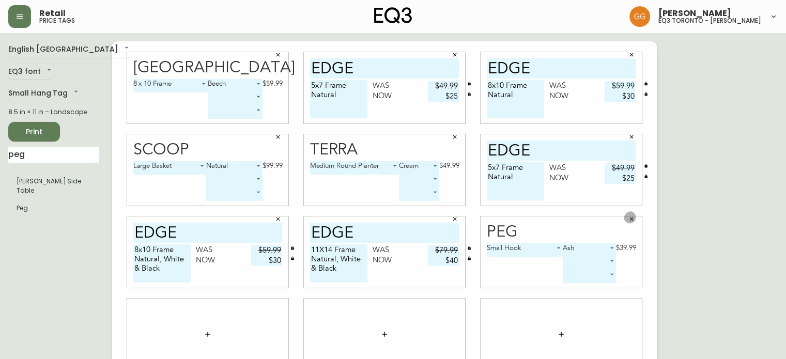
click at [632, 223] on button "button" at bounding box center [632, 219] width 16 height 16
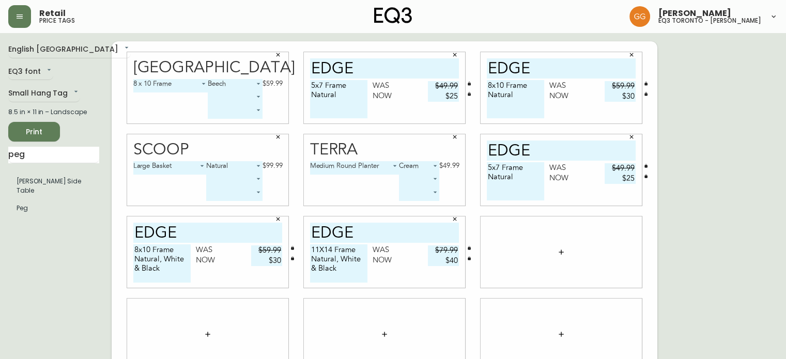
click at [562, 257] on button "button" at bounding box center [561, 252] width 21 height 21
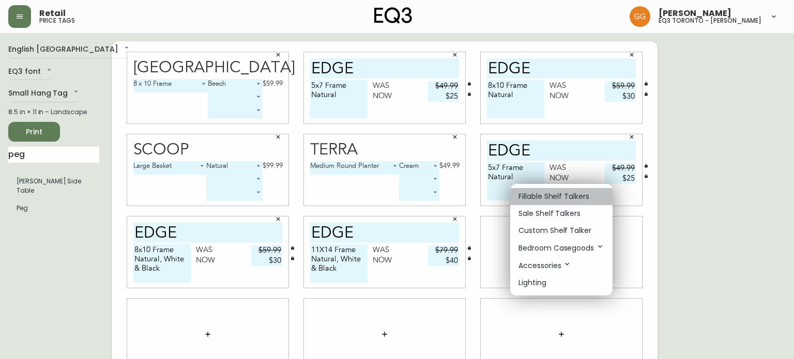
click at [554, 199] on p "Fillable Shelf Talkers" at bounding box center [553, 196] width 71 height 11
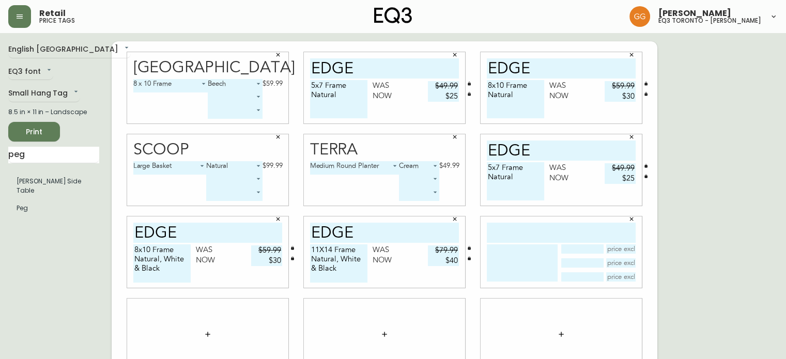
click at [541, 238] on input "text" at bounding box center [561, 233] width 149 height 20
type input "peg"
click at [526, 256] on textarea at bounding box center [522, 262] width 71 height 37
type textarea "Hook"
click at [586, 247] on input "text" at bounding box center [582, 248] width 42 height 9
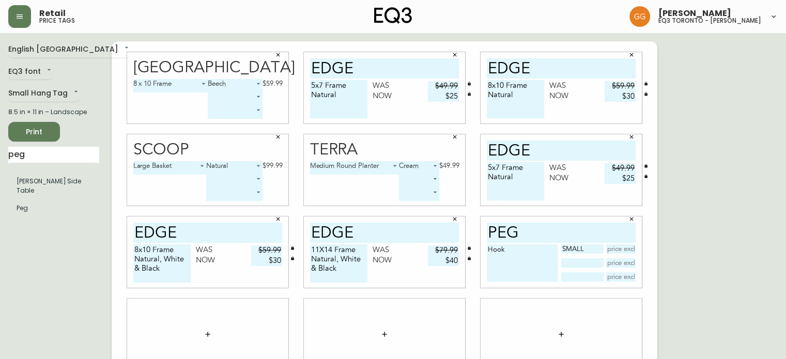
type input "small"
click at [588, 264] on input "text" at bounding box center [582, 262] width 42 height 9
type input "large"
click at [523, 250] on textarea "Hook" at bounding box center [522, 262] width 71 height 37
type textarea "H"
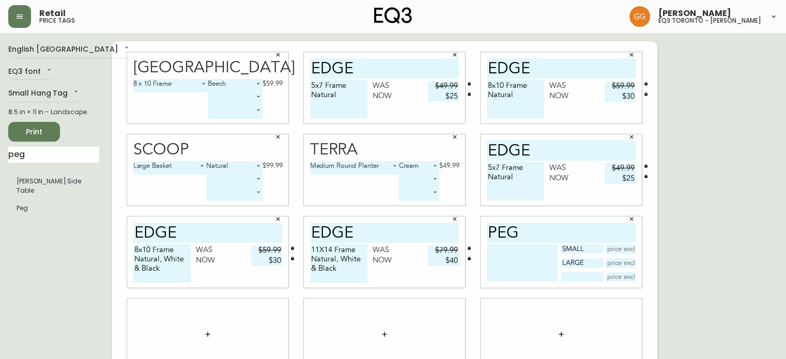
click at [541, 236] on input "peg" at bounding box center [561, 233] width 149 height 20
type input "peg hook"
click at [538, 259] on textarea at bounding box center [522, 262] width 71 height 37
type textarea "a"
type textarea "Ash"
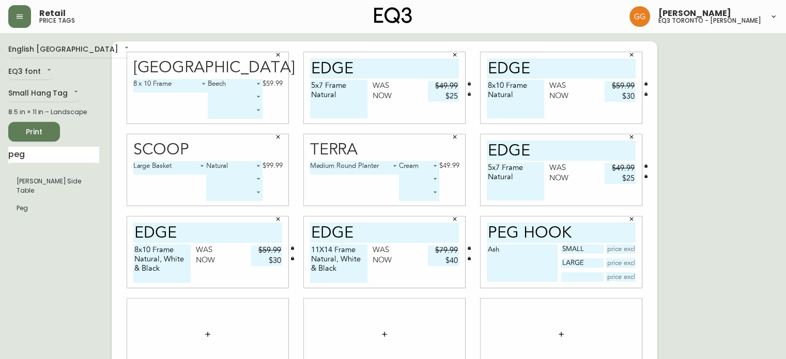
click at [622, 250] on input "text" at bounding box center [621, 248] width 30 height 9
type input "$39.99"
click at [622, 261] on input "text" at bounding box center [621, 262] width 30 height 9
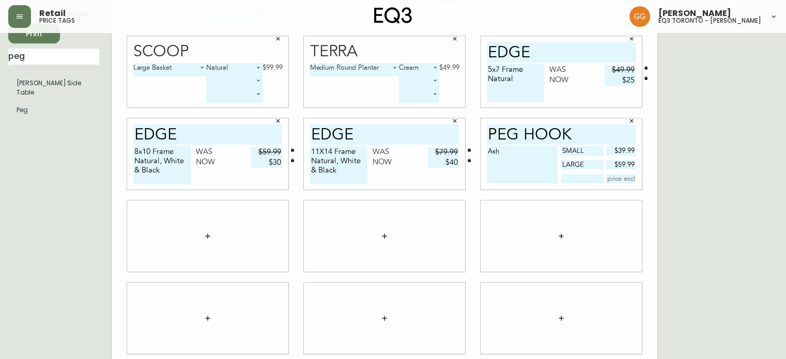
scroll to position [103, 0]
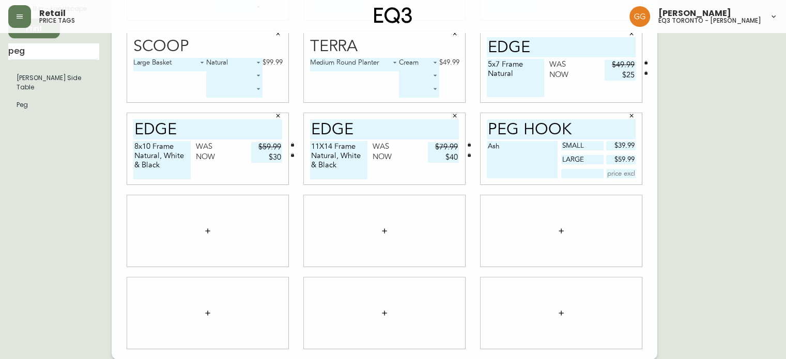
type input "$59.99"
click at [206, 237] on button "button" at bounding box center [207, 231] width 21 height 21
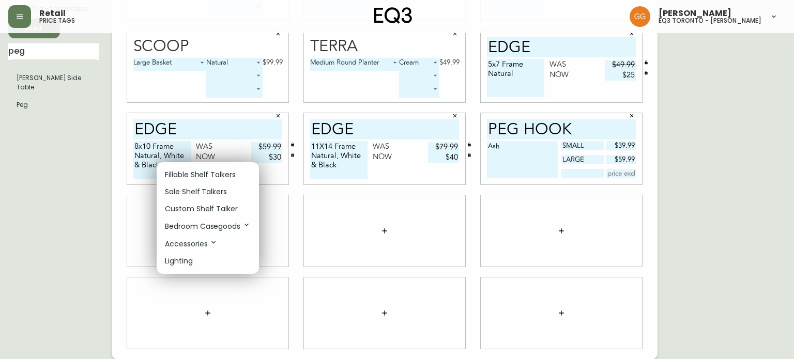
click at [202, 175] on p "Fillable Shelf Talkers" at bounding box center [200, 175] width 71 height 11
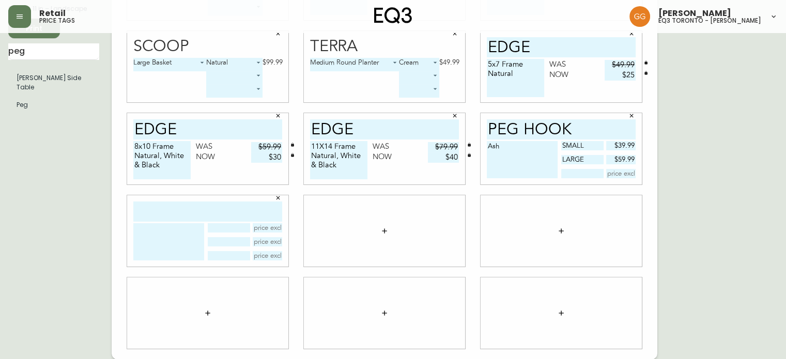
click at [217, 211] on input "text" at bounding box center [207, 212] width 149 height 20
type input "peg hook"
click at [159, 237] on textarea at bounding box center [168, 241] width 71 height 37
type textarea "Walnut"
click at [240, 227] on input "text" at bounding box center [229, 227] width 42 height 9
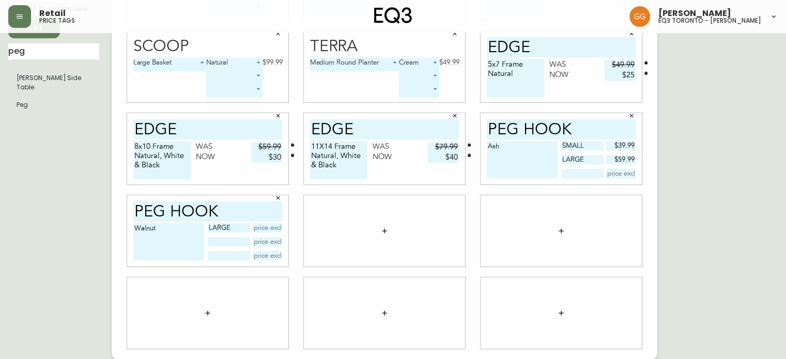
type input "large"
click at [380, 236] on button "button" at bounding box center [384, 231] width 21 height 21
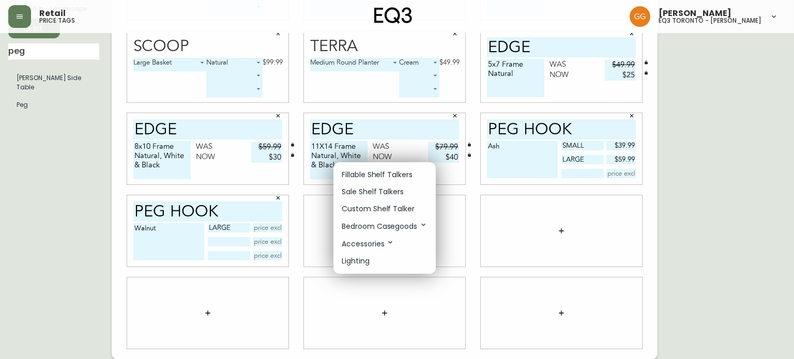
click at [25, 103] on div at bounding box center [397, 179] width 794 height 359
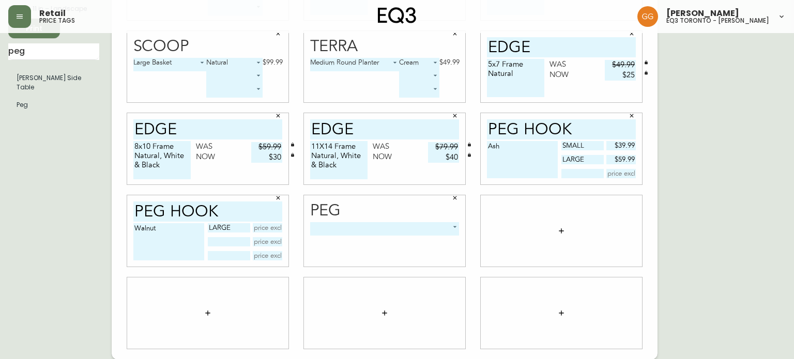
click at [382, 225] on body "Retail price tags [PERSON_NAME] eq3 [GEOGRAPHIC_DATA] - [PERSON_NAME] English […" at bounding box center [397, 128] width 794 height 463
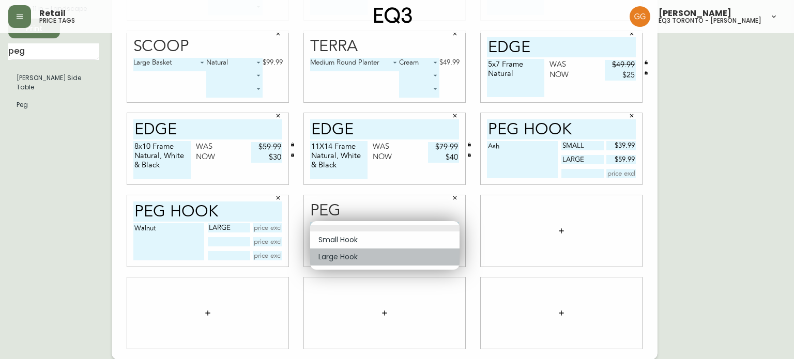
click at [356, 258] on li "Large Hook" at bounding box center [384, 257] width 149 height 17
type input "1"
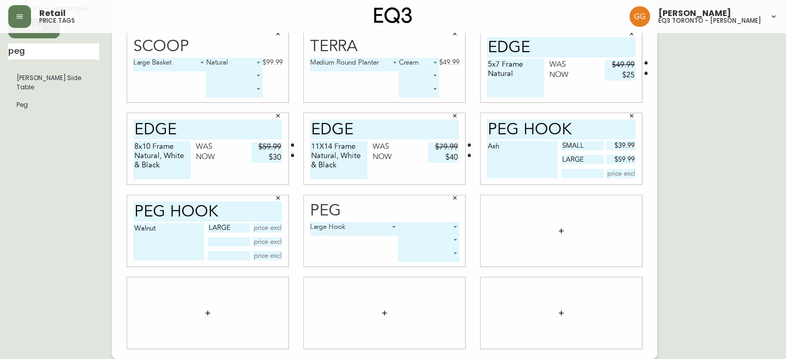
click at [427, 227] on body "Retail price tags [PERSON_NAME] eq3 [GEOGRAPHIC_DATA] - [PERSON_NAME] English […" at bounding box center [393, 128] width 786 height 463
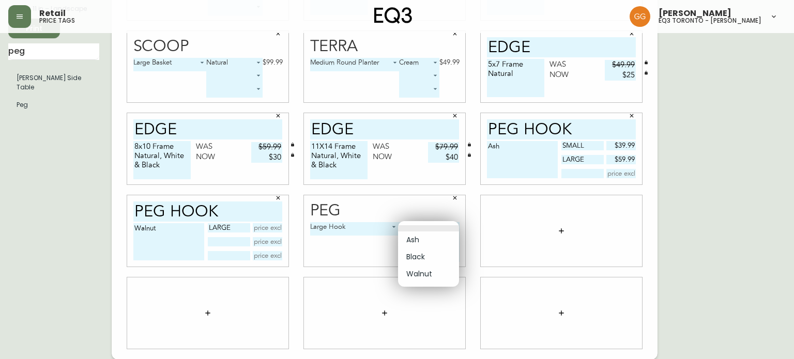
click at [432, 283] on ul "Ash Black Walnut" at bounding box center [428, 254] width 61 height 66
click at [432, 274] on li "Walnut" at bounding box center [428, 274] width 61 height 17
type input "2"
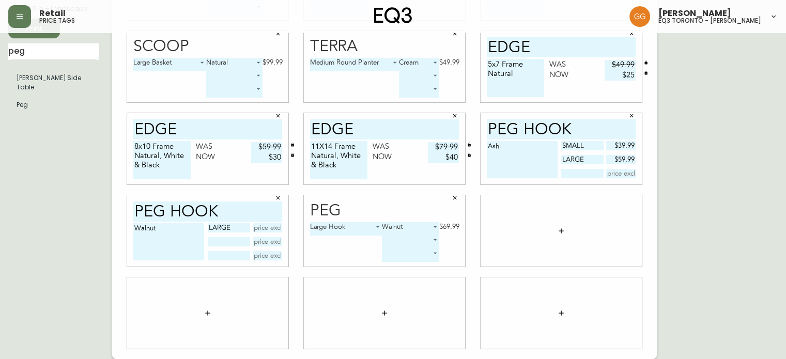
click at [265, 227] on input "text" at bounding box center [268, 227] width 30 height 9
type input "$69.99"
click at [457, 196] on icon "button" at bounding box center [455, 198] width 6 height 6
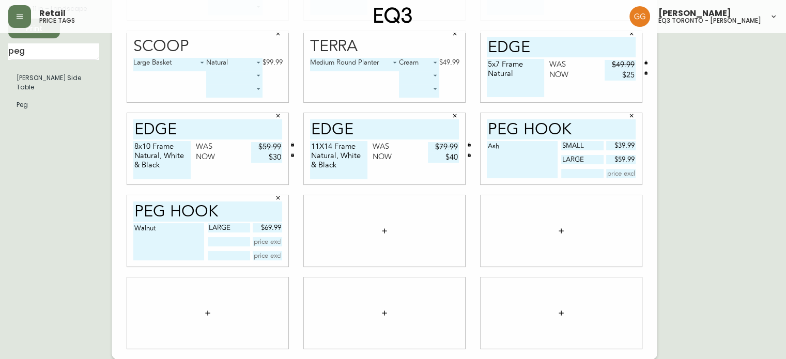
click at [387, 235] on button "button" at bounding box center [384, 231] width 21 height 21
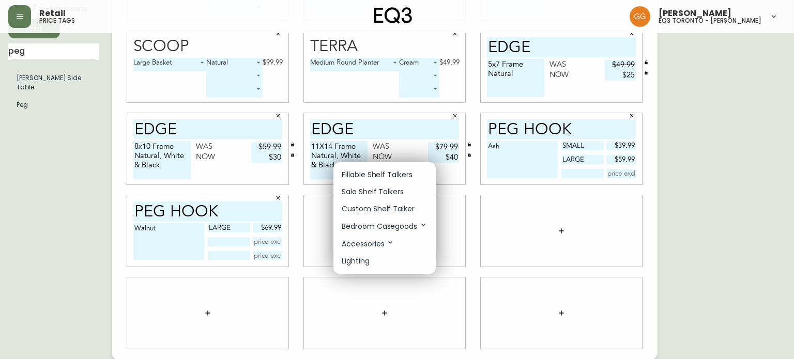
click at [374, 173] on p "Fillable Shelf Talkers" at bounding box center [377, 175] width 71 height 11
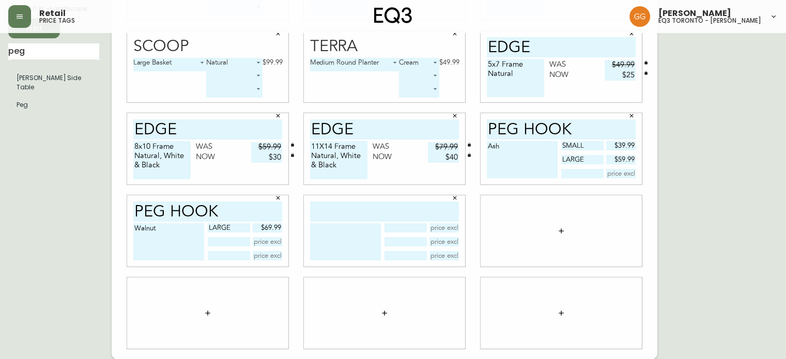
click at [390, 210] on input "text" at bounding box center [384, 212] width 149 height 20
type input "peg hook"
click at [355, 238] on textarea at bounding box center [345, 241] width 71 height 37
type textarea "Black"
click at [417, 226] on input "text" at bounding box center [405, 227] width 42 height 9
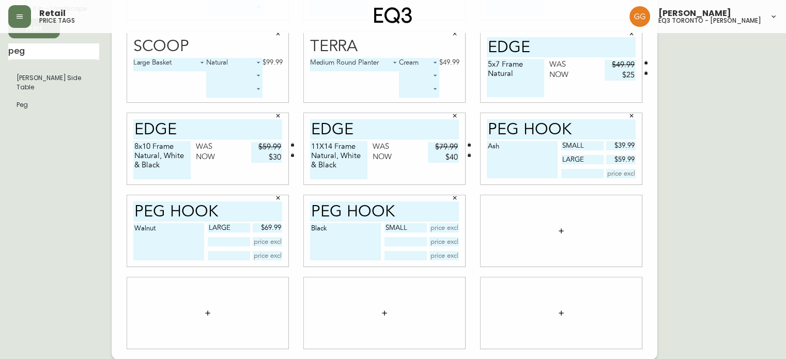
type input "small"
click at [412, 243] on input "text" at bounding box center [405, 241] width 42 height 9
type input "large"
click at [567, 228] on button "button" at bounding box center [561, 231] width 21 height 21
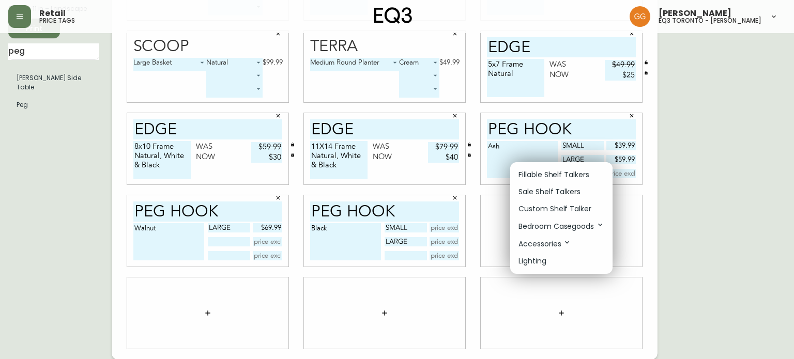
click at [32, 193] on div at bounding box center [397, 179] width 794 height 359
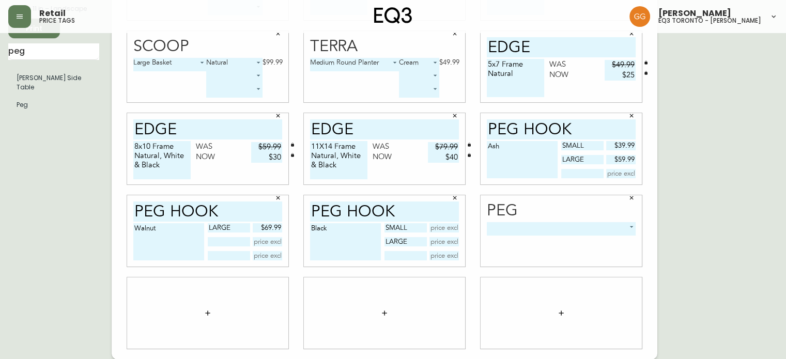
click at [528, 234] on body "Retail price tags [PERSON_NAME] eq3 [GEOGRAPHIC_DATA] - [PERSON_NAME] English […" at bounding box center [393, 128] width 786 height 463
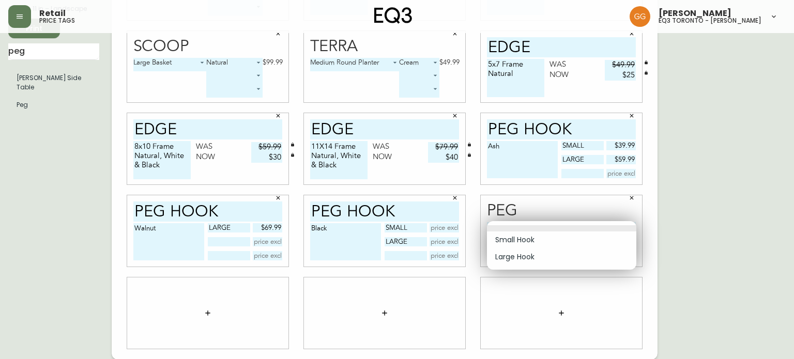
click at [533, 241] on li "Small Hook" at bounding box center [561, 240] width 149 height 17
type input "0"
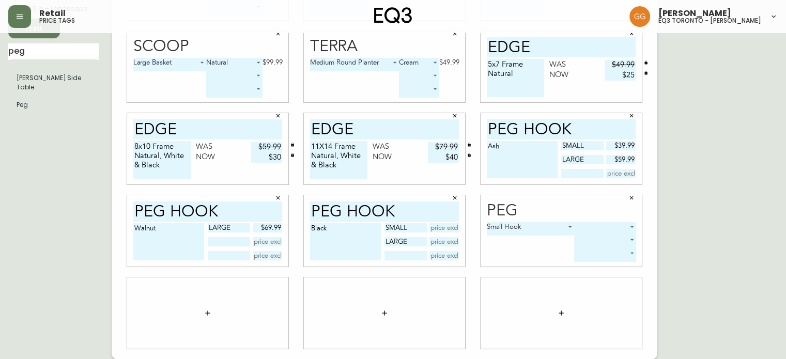
click at [589, 231] on body "Retail price tags [PERSON_NAME] eq3 [GEOGRAPHIC_DATA] - [PERSON_NAME] English […" at bounding box center [393, 128] width 786 height 463
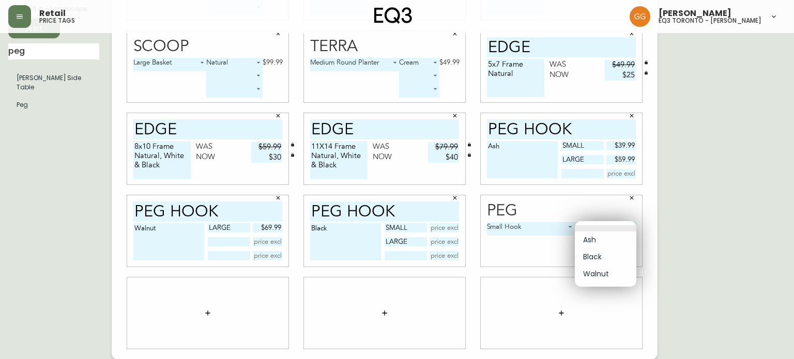
click at [596, 253] on li "Black" at bounding box center [605, 257] width 61 height 17
type input "1"
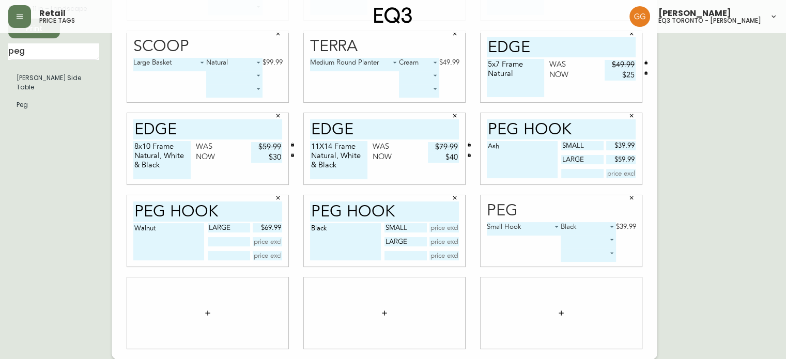
click at [439, 226] on input "text" at bounding box center [444, 227] width 30 height 9
type input "$39.99"
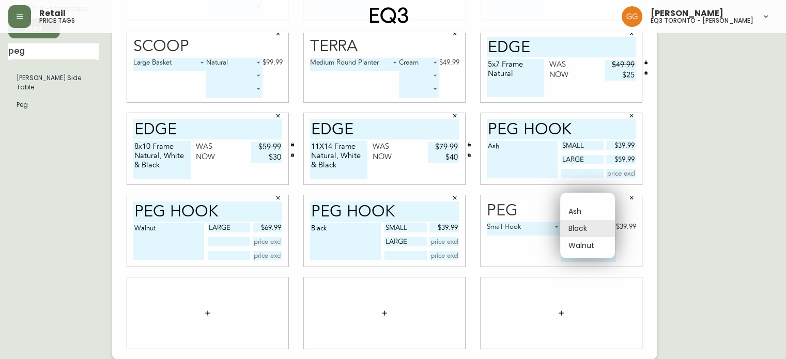
click at [583, 228] on body "Retail price tags [PERSON_NAME] eq3 [GEOGRAPHIC_DATA] - [PERSON_NAME] English […" at bounding box center [393, 128] width 786 height 463
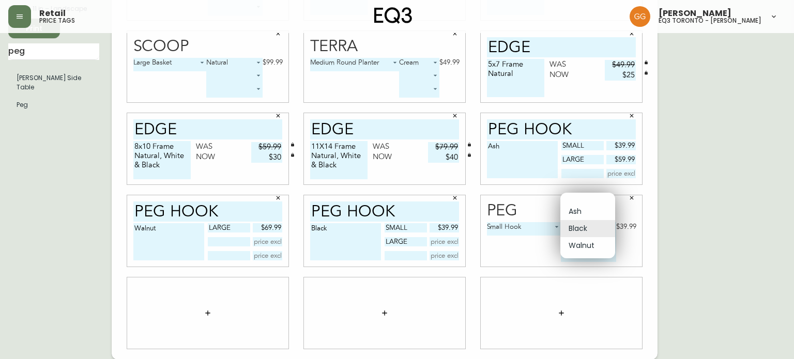
click at [529, 238] on div at bounding box center [397, 179] width 794 height 359
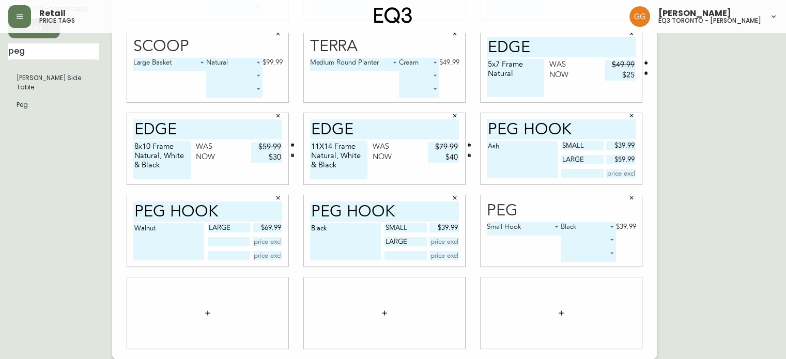
click at [531, 234] on body "Retail price tags [PERSON_NAME] eq3 [GEOGRAPHIC_DATA] - [PERSON_NAME] English […" at bounding box center [393, 128] width 786 height 463
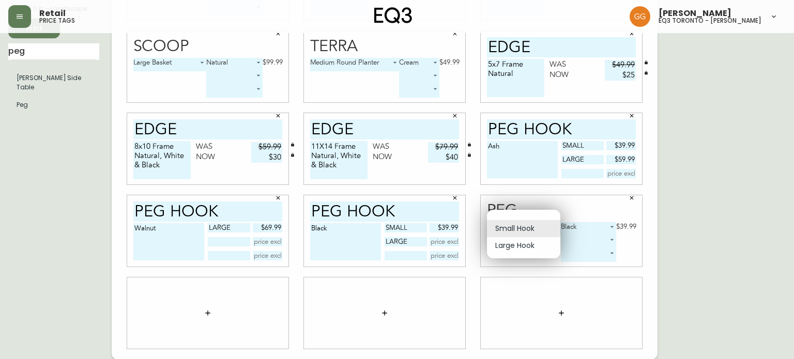
click at [544, 241] on li "Large Hook" at bounding box center [523, 245] width 73 height 17
type input "1"
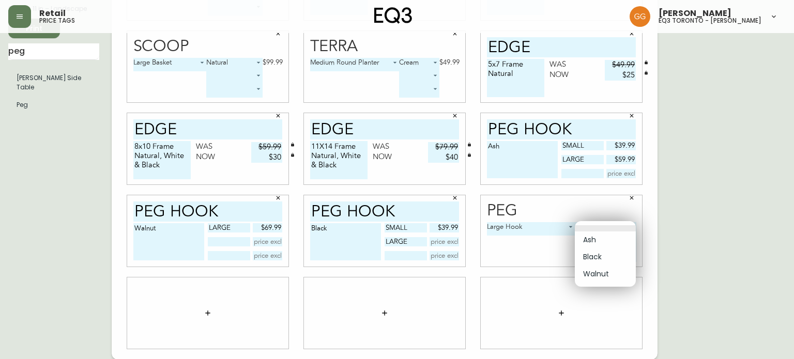
click at [592, 226] on body "Retail price tags [PERSON_NAME] eq3 [GEOGRAPHIC_DATA] - [PERSON_NAME] English […" at bounding box center [397, 128] width 794 height 463
click at [608, 256] on li "Black" at bounding box center [605, 257] width 61 height 17
type input "1"
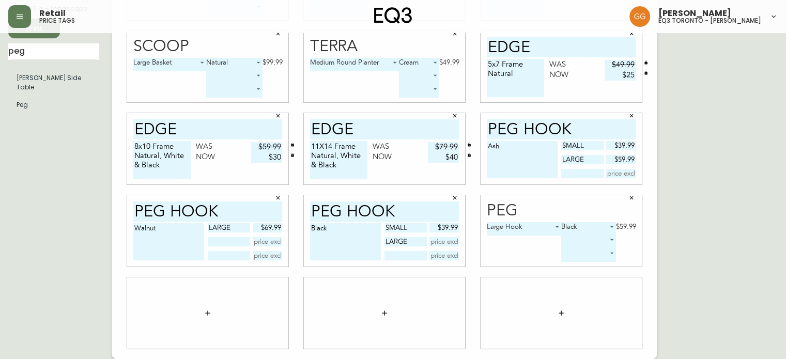
click at [451, 241] on input "text" at bounding box center [444, 241] width 30 height 9
type input "$59.99"
click at [628, 203] on button "button" at bounding box center [632, 198] width 16 height 16
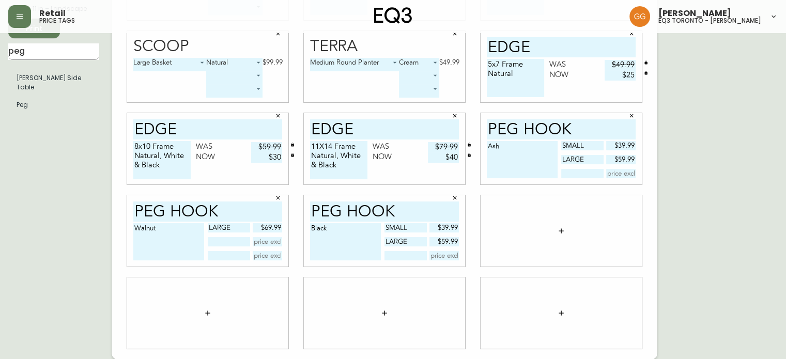
click at [39, 49] on input "peg" at bounding box center [53, 51] width 91 height 17
type input "duo"
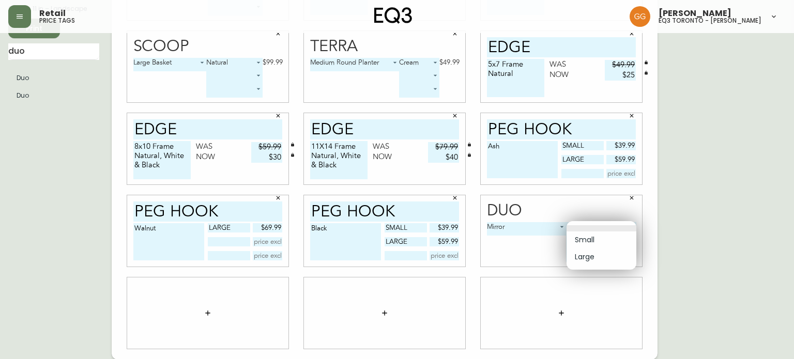
click at [576, 226] on body "Retail price tags [PERSON_NAME] eq3 [GEOGRAPHIC_DATA] - [PERSON_NAME] English C…" at bounding box center [397, 128] width 794 height 463
click at [531, 245] on div at bounding box center [397, 179] width 794 height 359
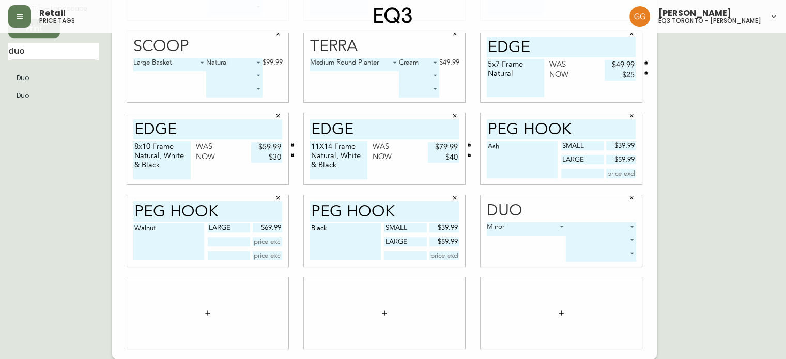
click at [540, 229] on body "Retail price tags [PERSON_NAME] eq3 [GEOGRAPHIC_DATA] - [PERSON_NAME] English C…" at bounding box center [393, 128] width 786 height 463
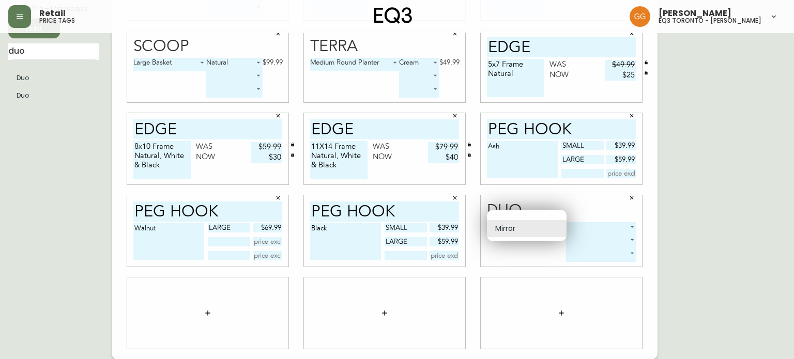
click at [535, 250] on div at bounding box center [397, 179] width 794 height 359
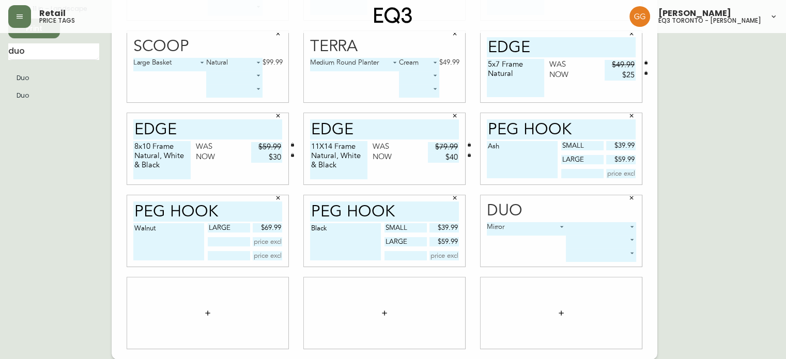
click at [633, 199] on icon "button" at bounding box center [631, 198] width 6 height 6
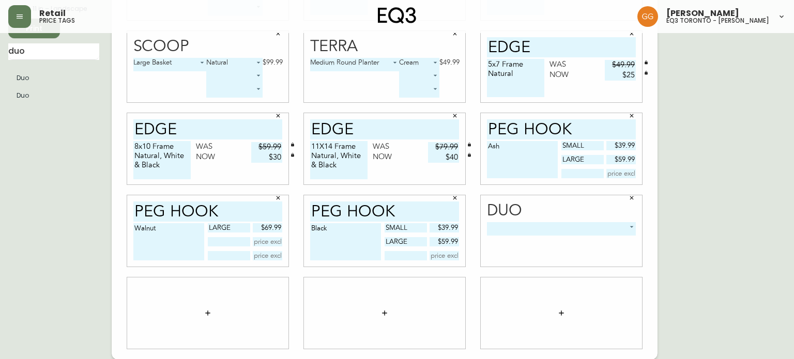
click at [529, 227] on body "Retail price tags [PERSON_NAME] eq3 [GEOGRAPHIC_DATA] - [PERSON_NAME] English C…" at bounding box center [397, 128] width 794 height 463
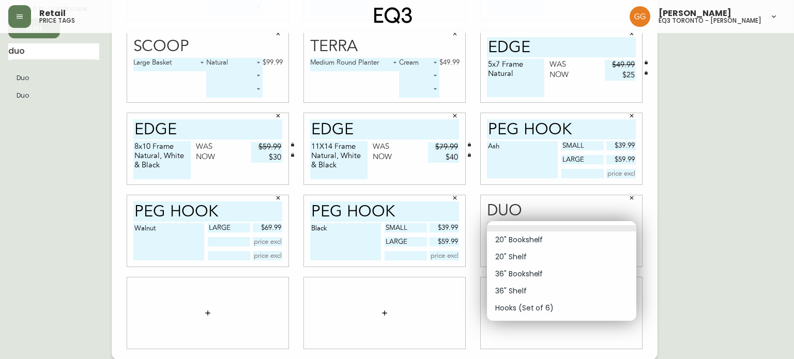
click at [557, 307] on li "Hooks (Set of 6)" at bounding box center [561, 308] width 149 height 17
type input "4"
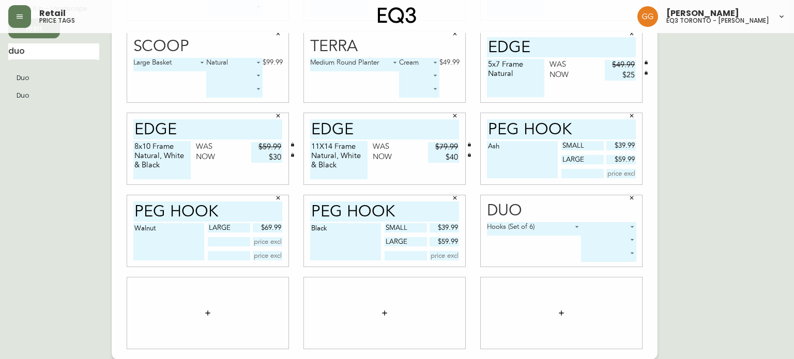
click at [606, 225] on body "Retail price tags [PERSON_NAME] eq3 [GEOGRAPHIC_DATA] - [PERSON_NAME] English C…" at bounding box center [397, 128] width 794 height 463
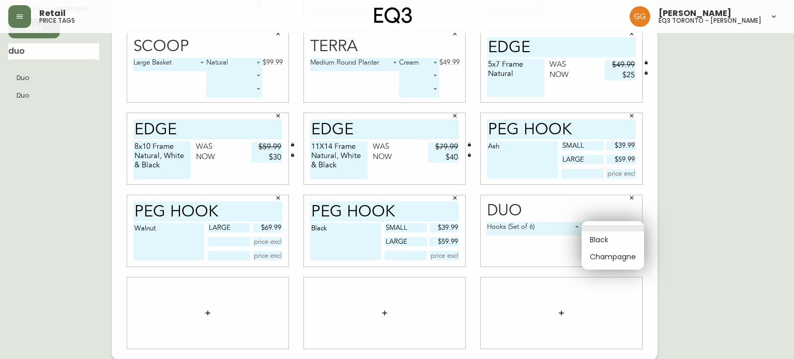
click at [610, 244] on li "Black" at bounding box center [612, 240] width 63 height 17
type input "0"
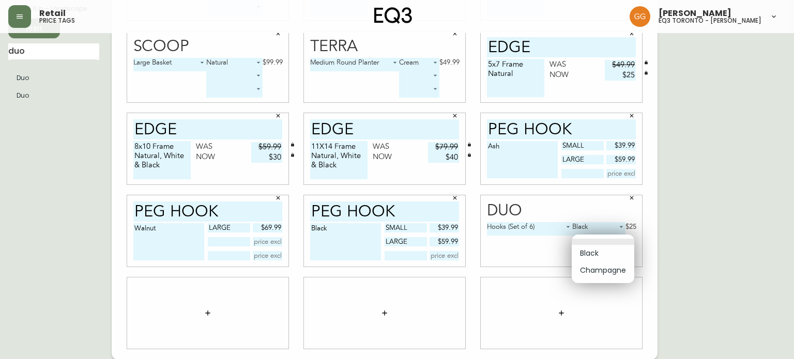
click at [608, 237] on body "Retail price tags [PERSON_NAME] eq3 [GEOGRAPHIC_DATA] - [PERSON_NAME] English C…" at bounding box center [397, 128] width 794 height 463
click at [612, 264] on li "Champagne" at bounding box center [603, 270] width 63 height 17
type input "1"
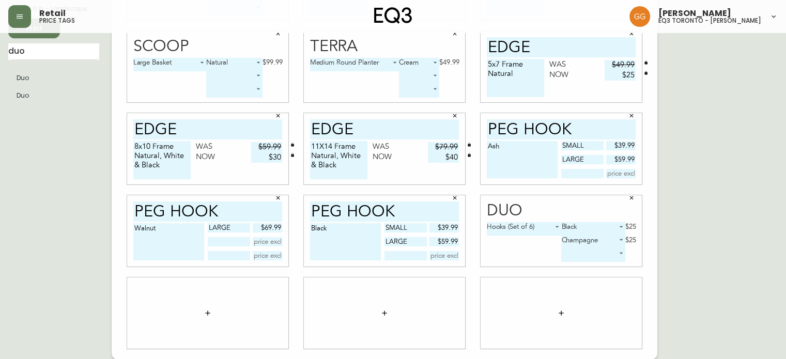
click at [502, 253] on div "Hooks (Set of 6) 4 Black 0 $25 Champagne 1 $25 ​" at bounding box center [561, 244] width 149 height 44
click at [633, 198] on icon "button" at bounding box center [632, 198] width 4 height 4
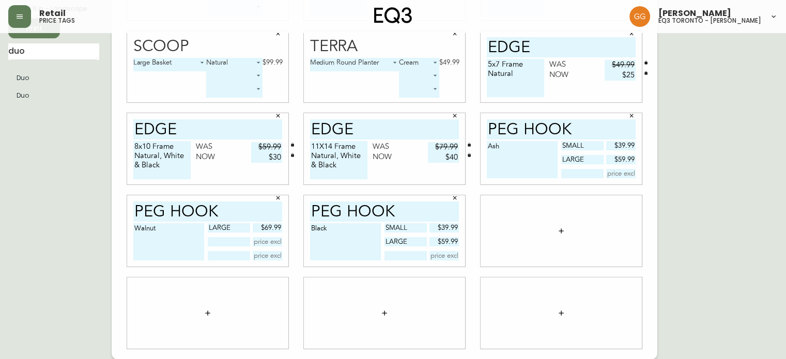
click at [554, 231] on button "button" at bounding box center [561, 231] width 21 height 21
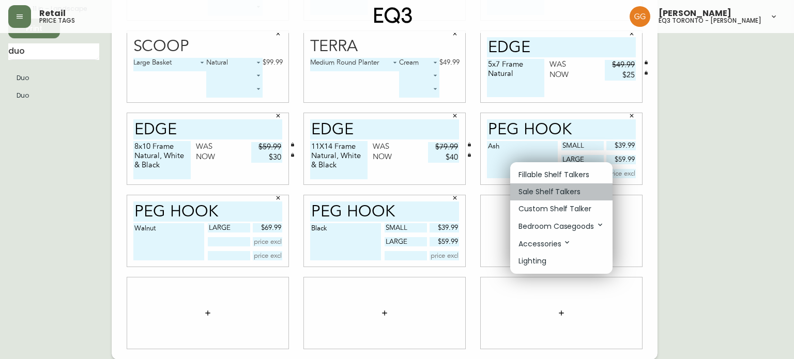
click at [566, 189] on p "Sale Shelf Talkers" at bounding box center [549, 192] width 62 height 11
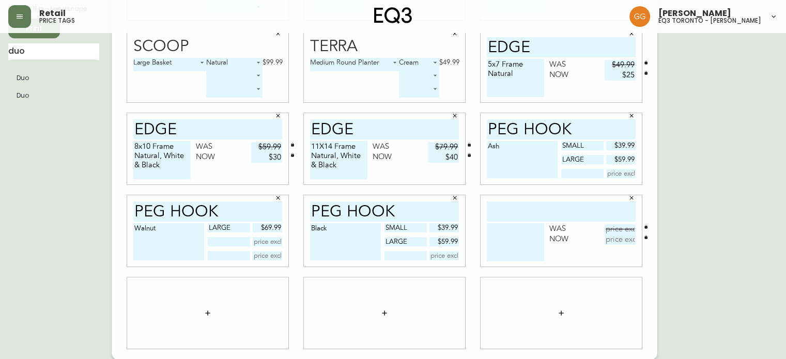
click at [535, 213] on input "text" at bounding box center [561, 212] width 149 height 20
click at [630, 201] on button "button" at bounding box center [632, 198] width 16 height 16
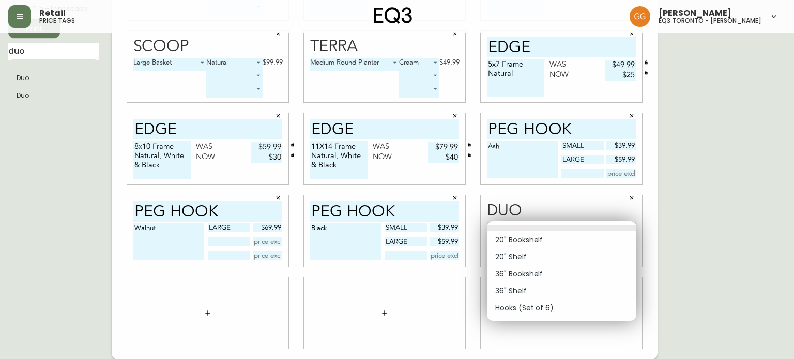
click at [526, 228] on body "Retail price tags [PERSON_NAME] eq3 [GEOGRAPHIC_DATA] - [PERSON_NAME] English C…" at bounding box center [397, 128] width 794 height 463
click at [542, 311] on li "Hooks (Set of 6)" at bounding box center [561, 308] width 149 height 17
type input "4"
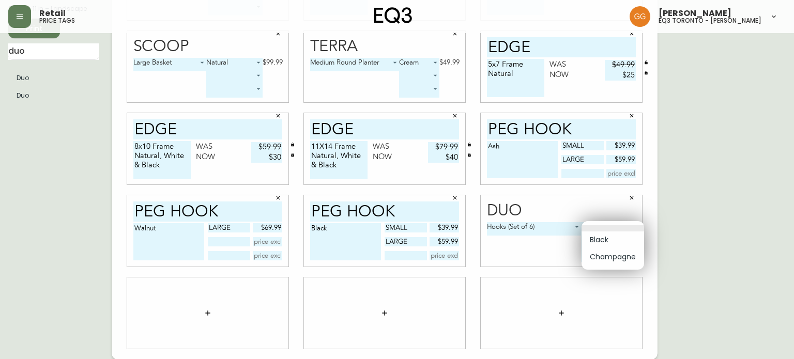
click at [616, 226] on body "Retail price tags [PERSON_NAME] eq3 [GEOGRAPHIC_DATA] - [PERSON_NAME] English C…" at bounding box center [397, 128] width 794 height 463
click at [629, 245] on li "Black" at bounding box center [612, 240] width 63 height 17
type input "0"
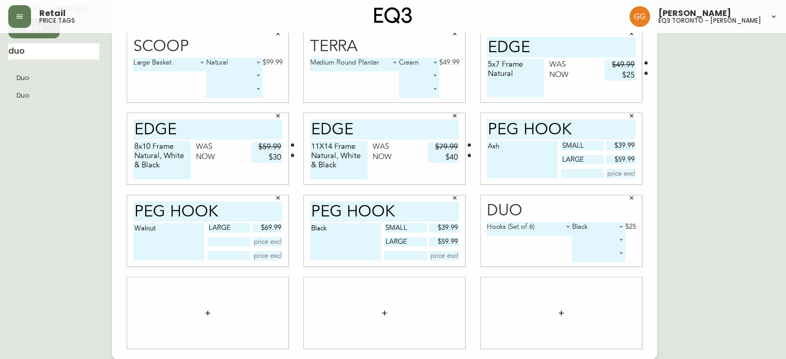
click at [208, 315] on icon "button" at bounding box center [208, 313] width 8 height 8
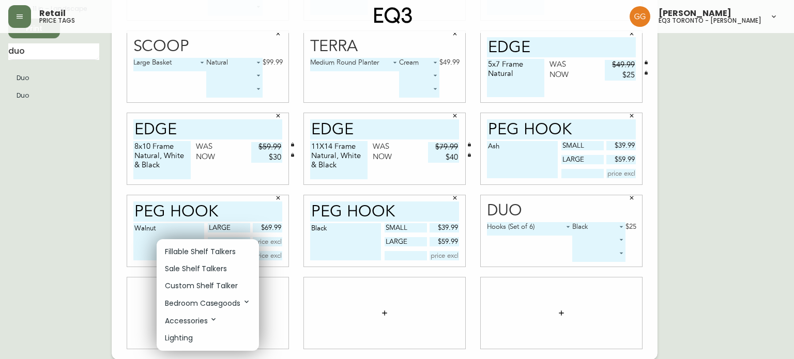
click at [203, 252] on p "Fillable Shelf Talkers" at bounding box center [200, 252] width 71 height 11
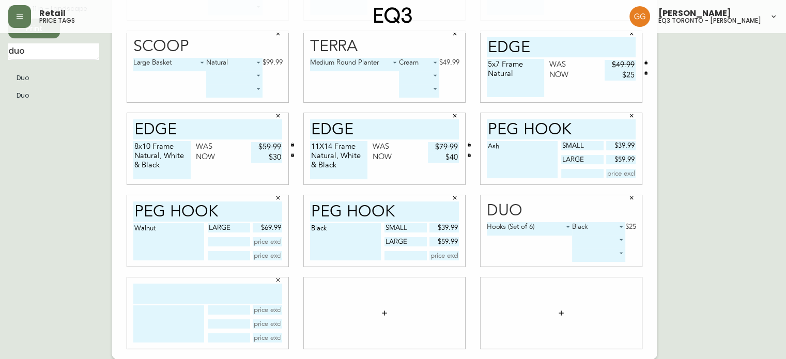
click at [210, 297] on input "text" at bounding box center [207, 294] width 149 height 20
type input "duo"
click at [174, 304] on div "duo" at bounding box center [207, 313] width 161 height 71
click at [174, 314] on textarea at bounding box center [168, 323] width 71 height 37
type textarea "h"
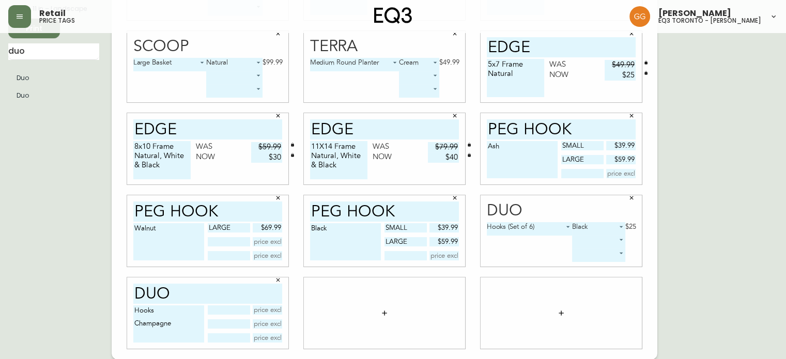
click at [171, 313] on textarea "Hooks Champagne" at bounding box center [168, 323] width 71 height 37
type textarea "Hooks (Set of 6) Champagne"
click at [275, 282] on icon "button" at bounding box center [278, 280] width 6 height 6
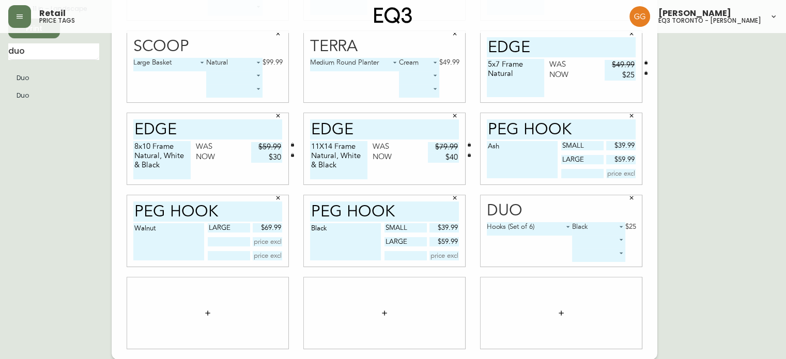
click at [215, 312] on button "button" at bounding box center [207, 313] width 21 height 21
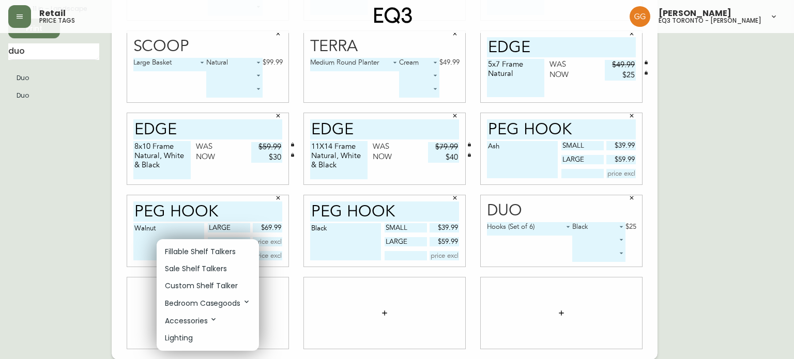
click at [206, 270] on p "Sale Shelf Talkers" at bounding box center [196, 269] width 62 height 11
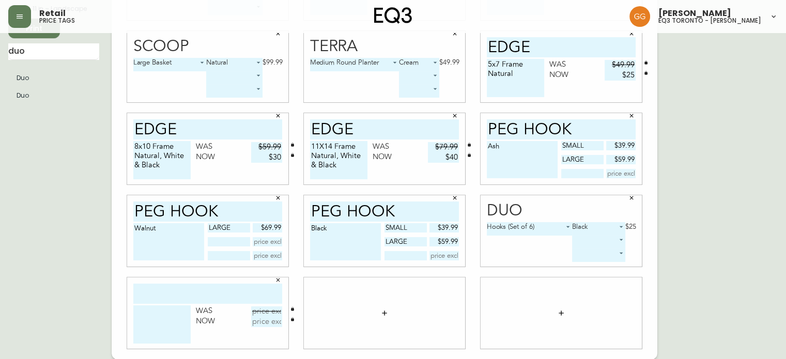
click at [211, 287] on input "text" at bounding box center [207, 294] width 149 height 20
type input "duo"
click at [162, 318] on textarea at bounding box center [161, 324] width 57 height 38
type textarea "Hooks (Set of 6) Champagne"
click at [263, 312] on input "text" at bounding box center [266, 311] width 31 height 10
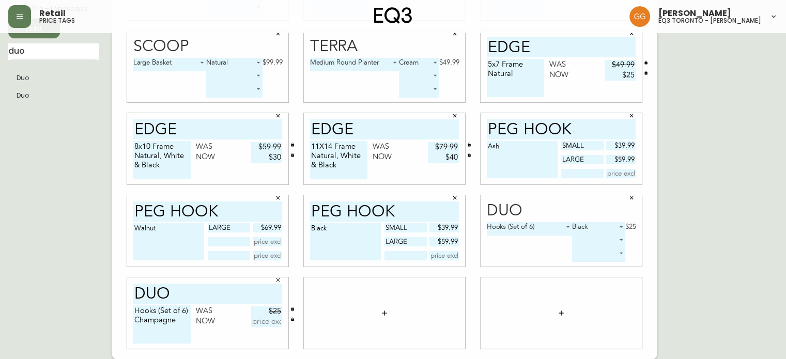
type input "$25"
click at [263, 323] on input "text" at bounding box center [266, 322] width 31 height 10
type input "$12.95"
click at [234, 326] on div "Hooks (Set of 6) Champagne Was $25 Now $12.95" at bounding box center [207, 326] width 149 height 43
click at [384, 314] on icon "button" at bounding box center [384, 313] width 5 height 5
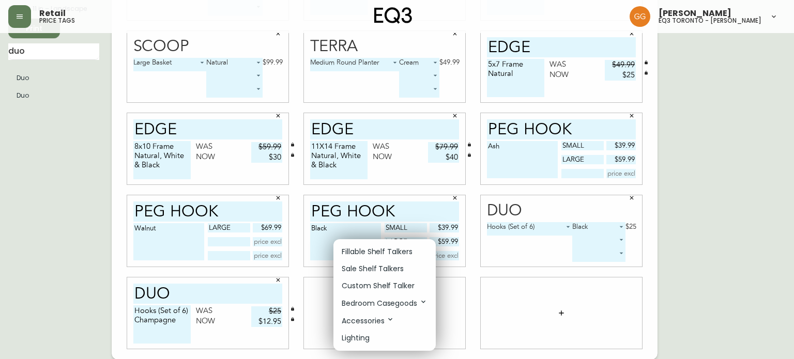
click at [361, 248] on p "Fillable Shelf Talkers" at bounding box center [377, 252] width 71 height 11
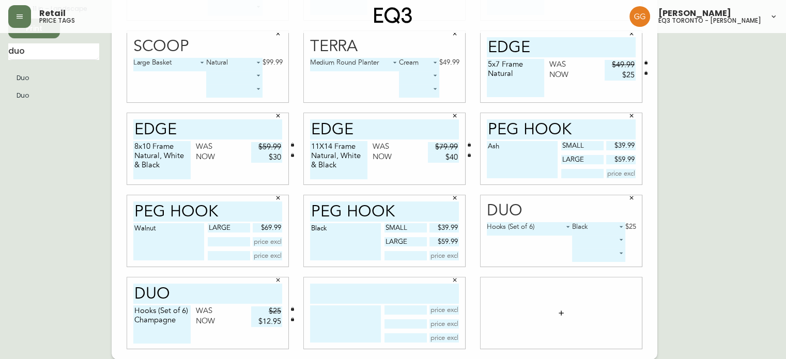
click at [371, 290] on input "text" at bounding box center [384, 294] width 149 height 20
type input "MOE"
click at [353, 326] on textarea at bounding box center [345, 323] width 71 height 37
type textarea "a"
type textarea "Alarm Clock Cream & Lilac"
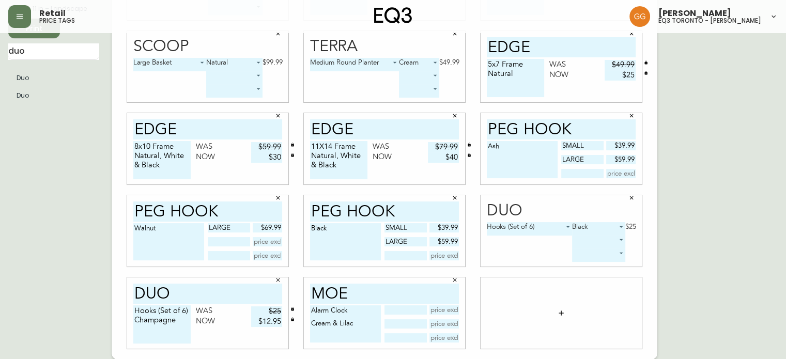
click at [455, 279] on icon "button" at bounding box center [455, 280] width 6 height 6
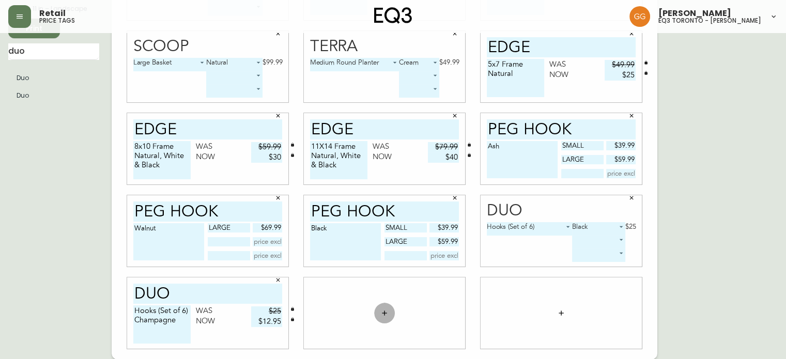
click at [389, 313] on button "button" at bounding box center [384, 313] width 21 height 21
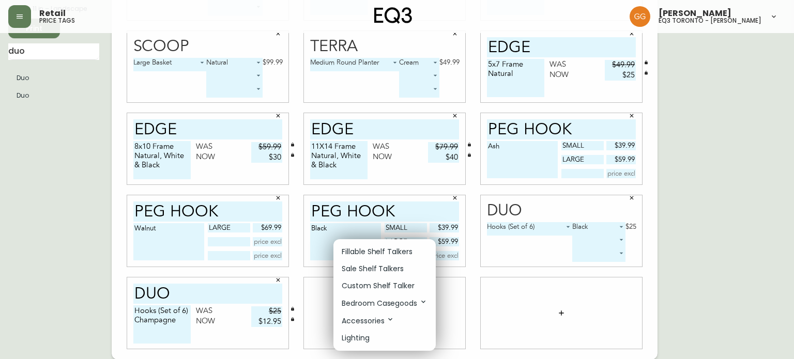
click at [378, 268] on p "Sale Shelf Talkers" at bounding box center [373, 269] width 62 height 11
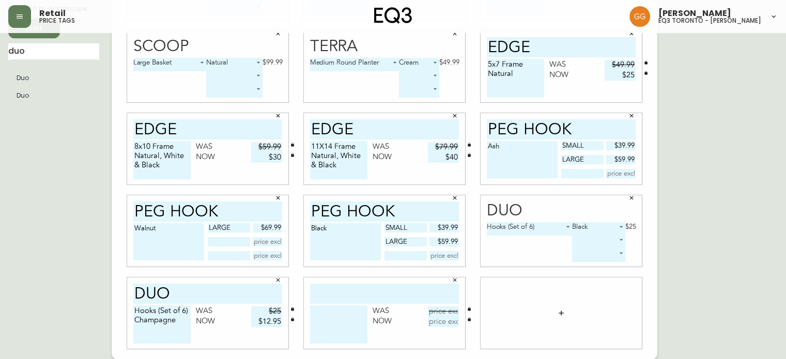
drag, startPoint x: 375, startPoint y: 291, endPoint x: 368, endPoint y: 296, distance: 8.5
click at [375, 291] on input "text" at bounding box center [384, 294] width 149 height 20
type input "moe"
click at [353, 305] on textarea at bounding box center [338, 324] width 57 height 38
type textarea "Alarm Clock Cream & Lilac"
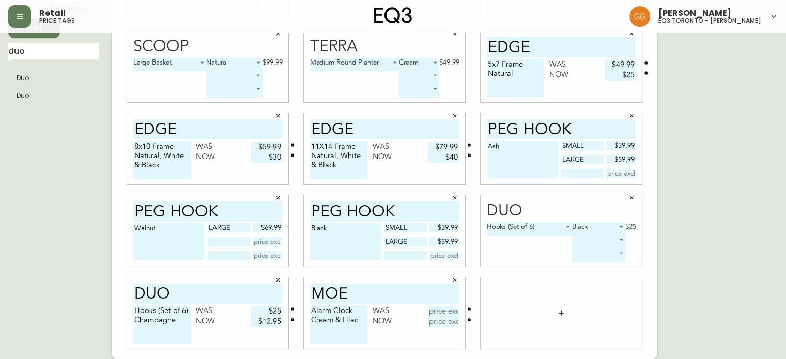
click at [449, 306] on input "text" at bounding box center [443, 311] width 31 height 10
type input "$24.99"
click at [444, 320] on input "text" at bounding box center [443, 322] width 31 height 10
type input "$12.95"
click at [581, 317] on div at bounding box center [561, 313] width 161 height 71
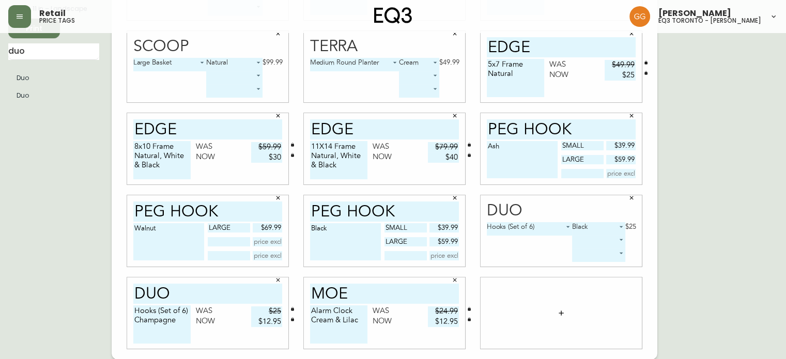
click at [564, 313] on icon "button" at bounding box center [561, 313] width 8 height 8
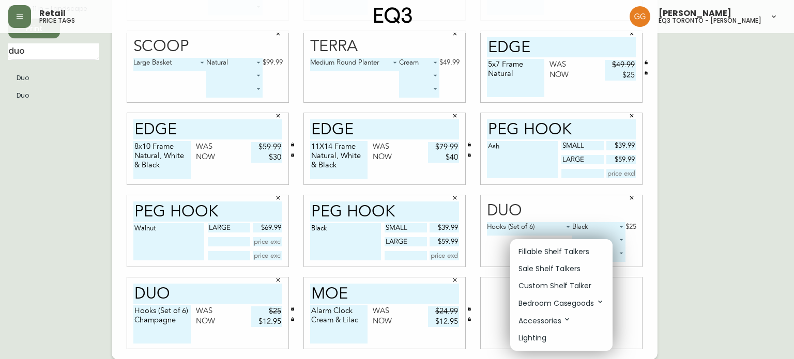
click at [545, 254] on p "Fillable Shelf Talkers" at bounding box center [553, 252] width 71 height 11
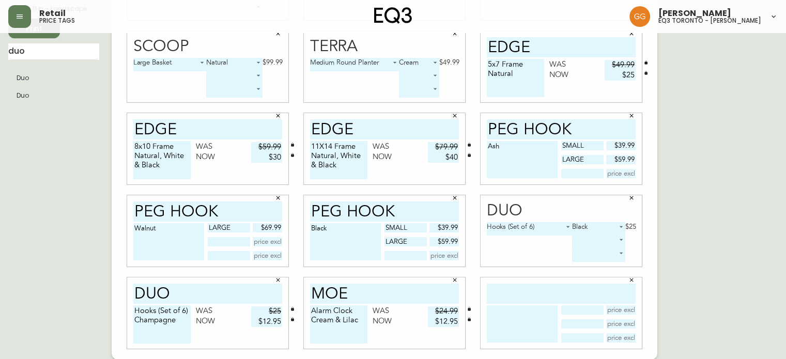
click at [543, 288] on input "text" at bounding box center [561, 294] width 149 height 20
type input "watch"
click at [508, 314] on textarea at bounding box center [522, 323] width 71 height 37
type textarea "Clock"
click at [635, 279] on button "button" at bounding box center [632, 280] width 16 height 16
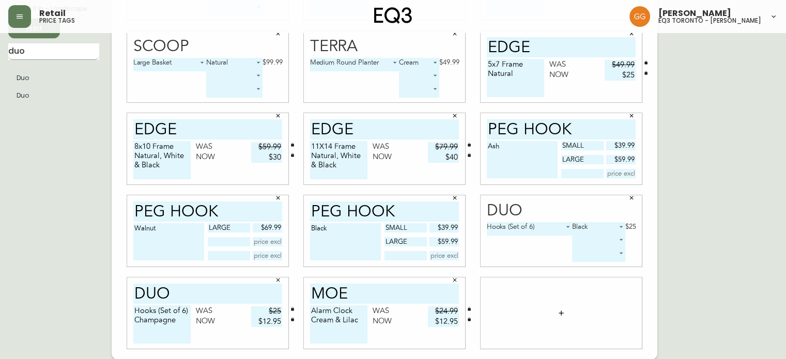
click at [48, 49] on input "duo" at bounding box center [53, 51] width 91 height 17
type input "watch"
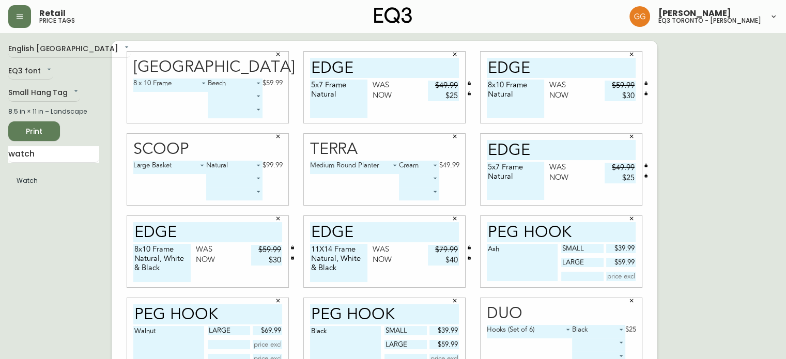
scroll to position [0, 0]
click at [454, 138] on icon "button" at bounding box center [455, 137] width 6 height 6
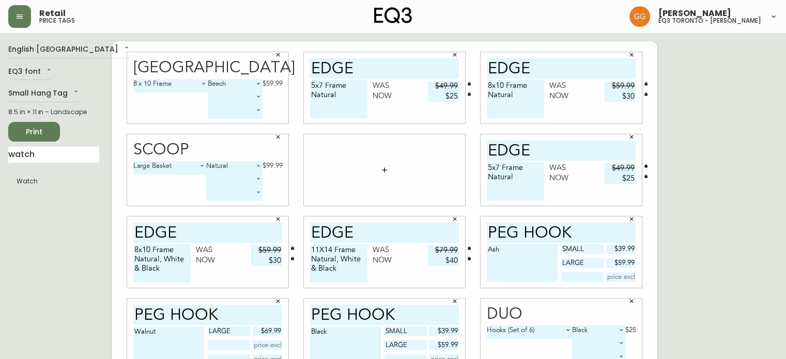
click at [392, 165] on button "button" at bounding box center [384, 170] width 21 height 21
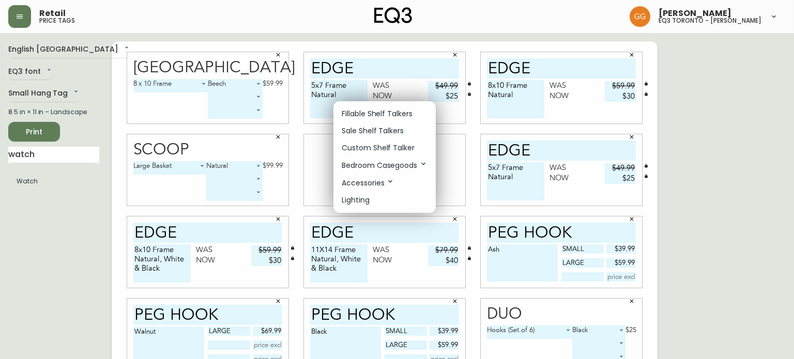
click at [389, 132] on p "Sale Shelf Talkers" at bounding box center [373, 131] width 62 height 11
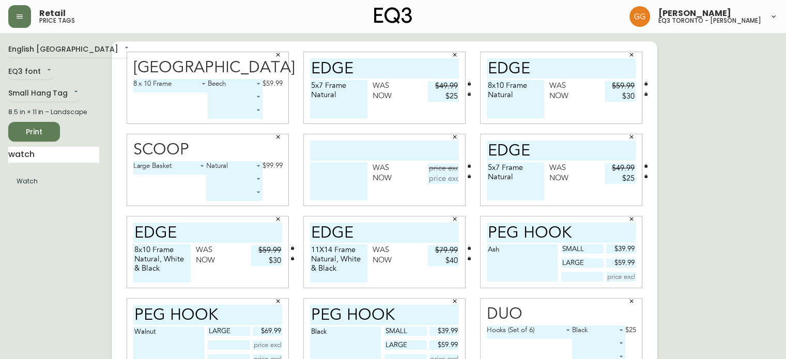
click at [391, 148] on input "text" at bounding box center [384, 151] width 149 height 20
type input "ECLIPSE"
click at [343, 175] on textarea at bounding box center [338, 181] width 57 height 38
type textarea "Wall Clock Black"
click at [438, 167] on input "text" at bounding box center [443, 168] width 31 height 10
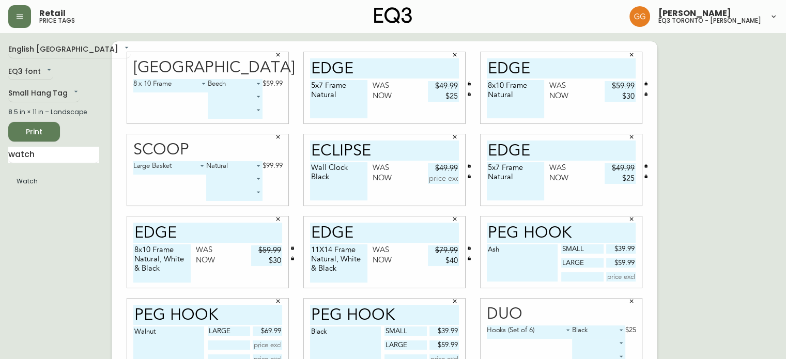
type input "$49.99"
click at [451, 183] on input "text" at bounding box center [443, 179] width 31 height 10
type input "$24.95"
click at [381, 196] on div "Wall Clock Black Was $49.99 Now $24.95" at bounding box center [384, 183] width 149 height 43
click at [45, 126] on span "Print" at bounding box center [34, 132] width 35 height 13
